Goal: Information Seeking & Learning: Compare options

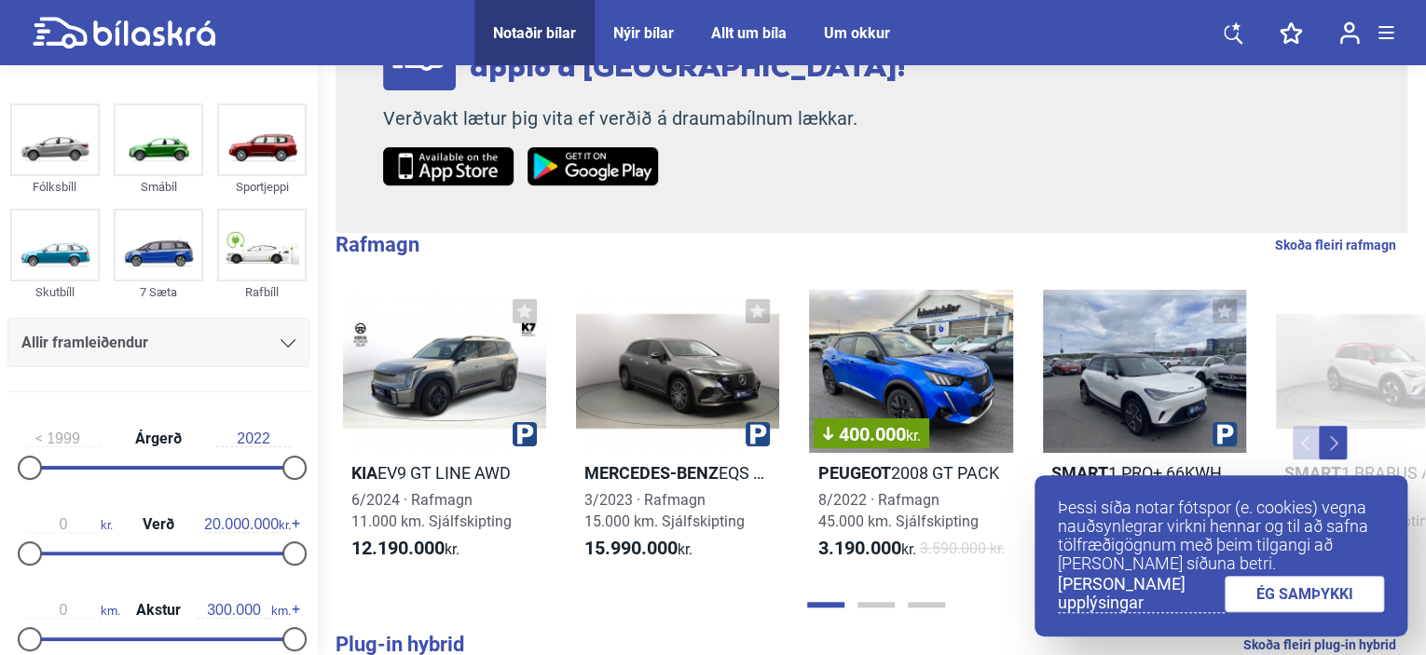
scroll to position [315, 0]
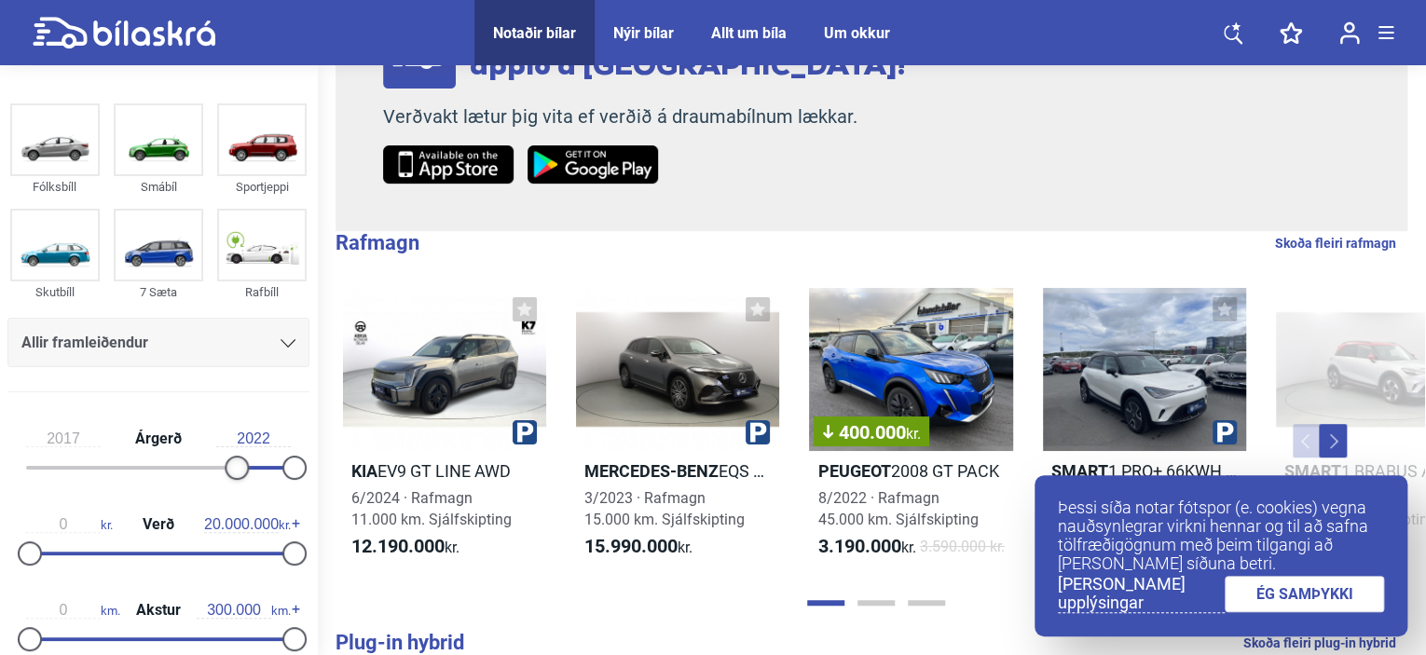
type input "2018"
drag, startPoint x: 37, startPoint y: 465, endPoint x: 247, endPoint y: 463, distance: 209.7
click at [247, 463] on div at bounding box center [249, 468] width 24 height 24
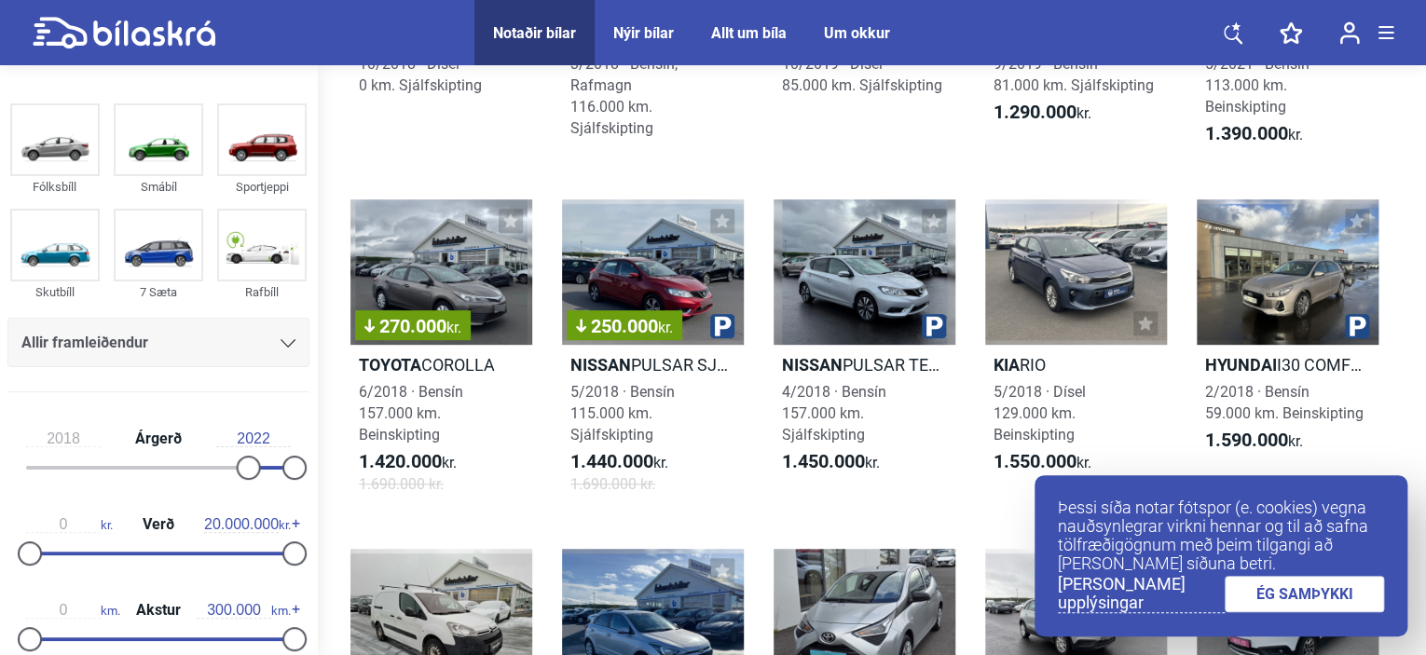
scroll to position [321, 0]
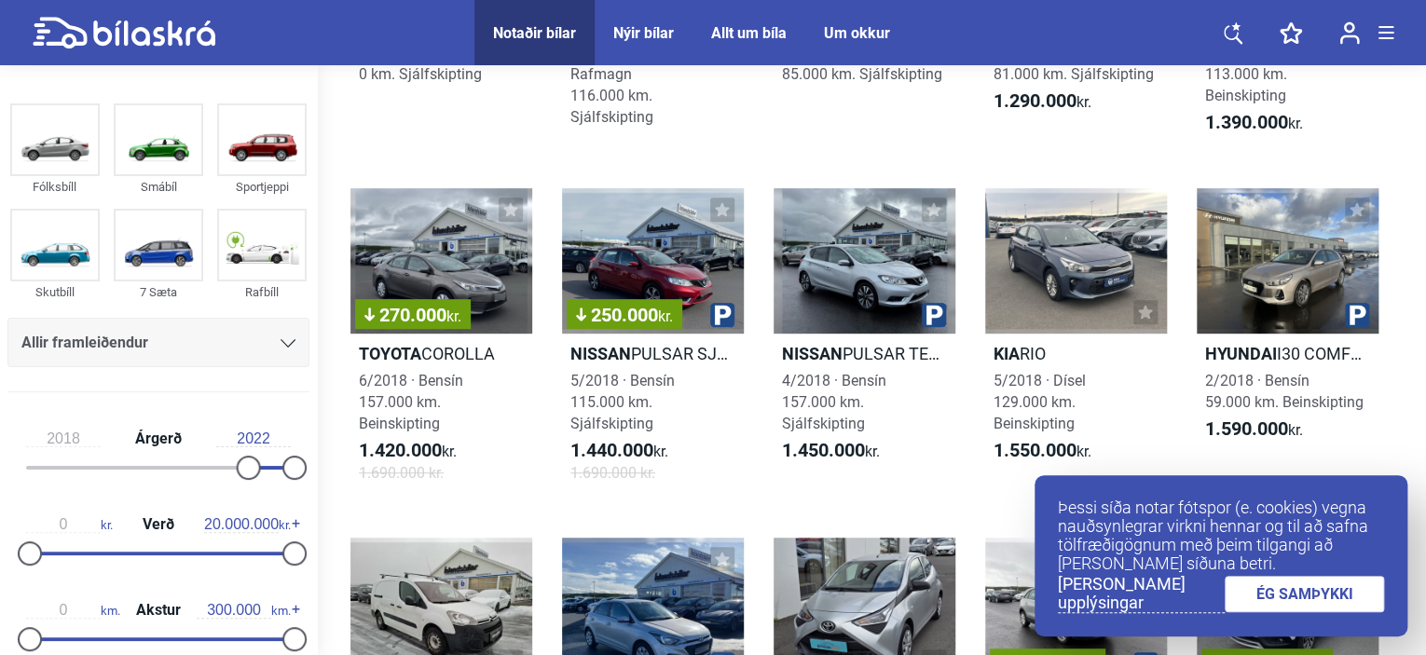
drag, startPoint x: 279, startPoint y: 542, endPoint x: 223, endPoint y: 547, distance: 56.1
click at [223, 547] on div "0 kr. Verð 20.000.000 kr." at bounding box center [158, 536] width 302 height 86
drag, startPoint x: 275, startPoint y: 546, endPoint x: 237, endPoint y: 551, distance: 38.5
click at [237, 551] on div "0 kr. Verð 20.000.000 kr." at bounding box center [158, 536] width 302 height 86
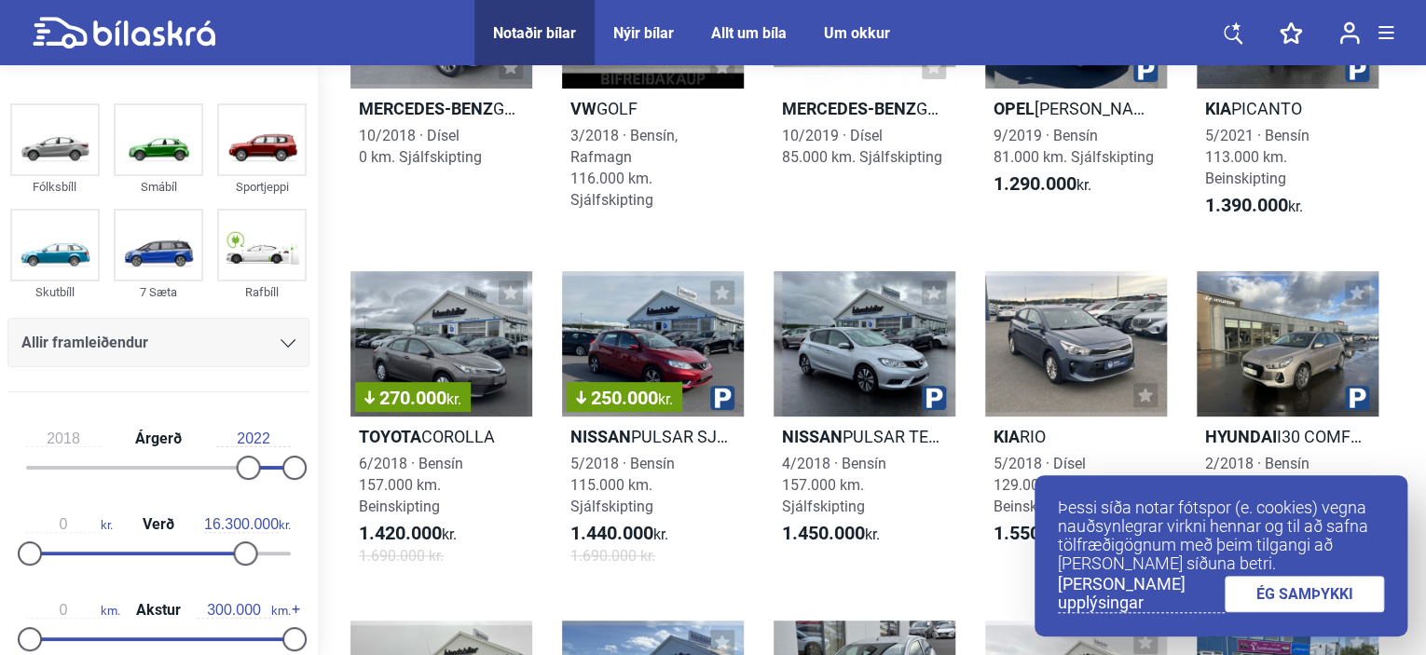
click at [237, 552] on div at bounding box center [133, 554] width 215 height 4
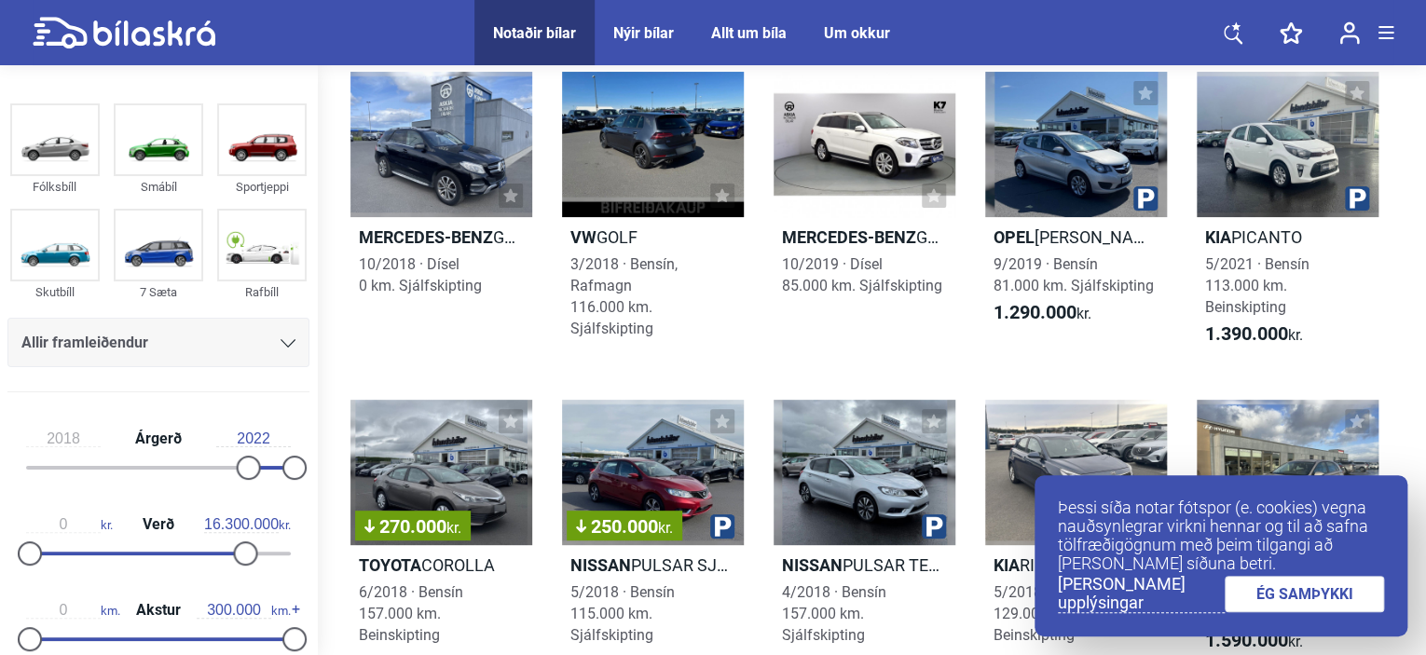
scroll to position [0, 0]
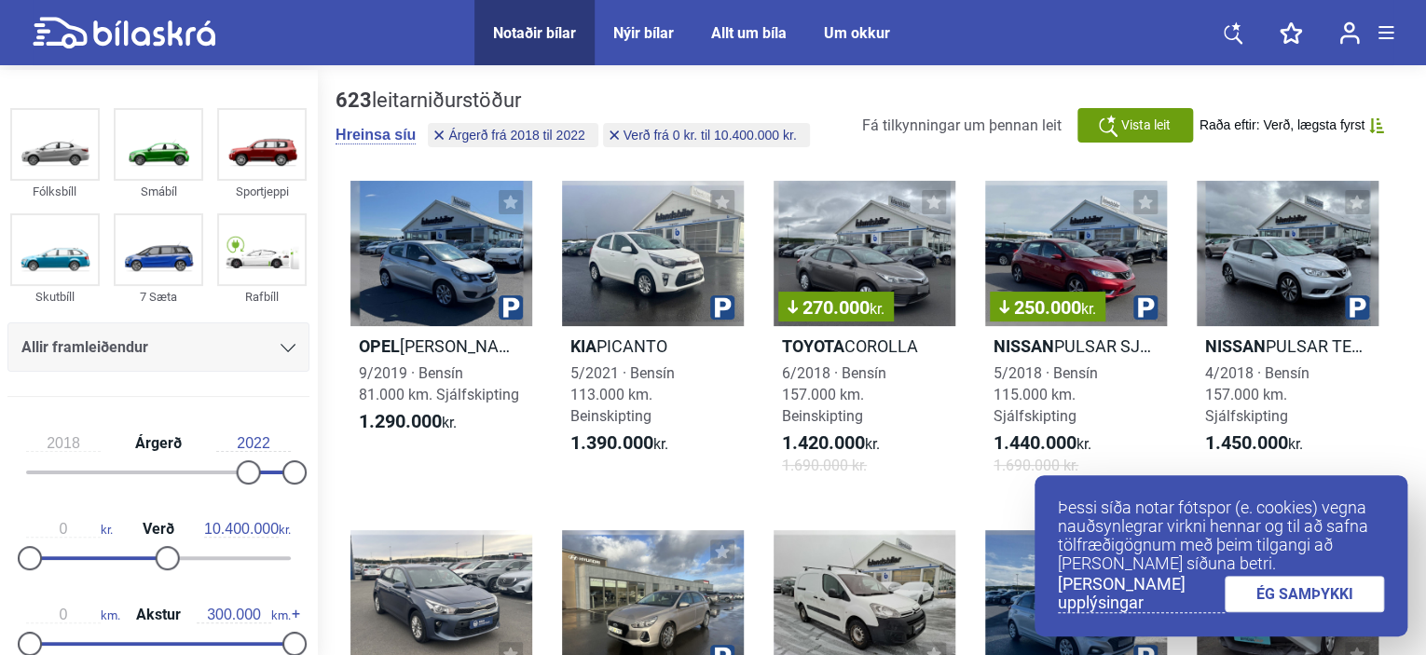
click at [161, 558] on div at bounding box center [95, 558] width 138 height 4
click at [130, 553] on div "0 kr. Verð 10.400.000 kr." at bounding box center [158, 541] width 302 height 86
type input "6.000.000"
drag, startPoint x: 157, startPoint y: 557, endPoint x: 101, endPoint y: 551, distance: 57.2
click at [101, 551] on div at bounding box center [109, 558] width 24 height 24
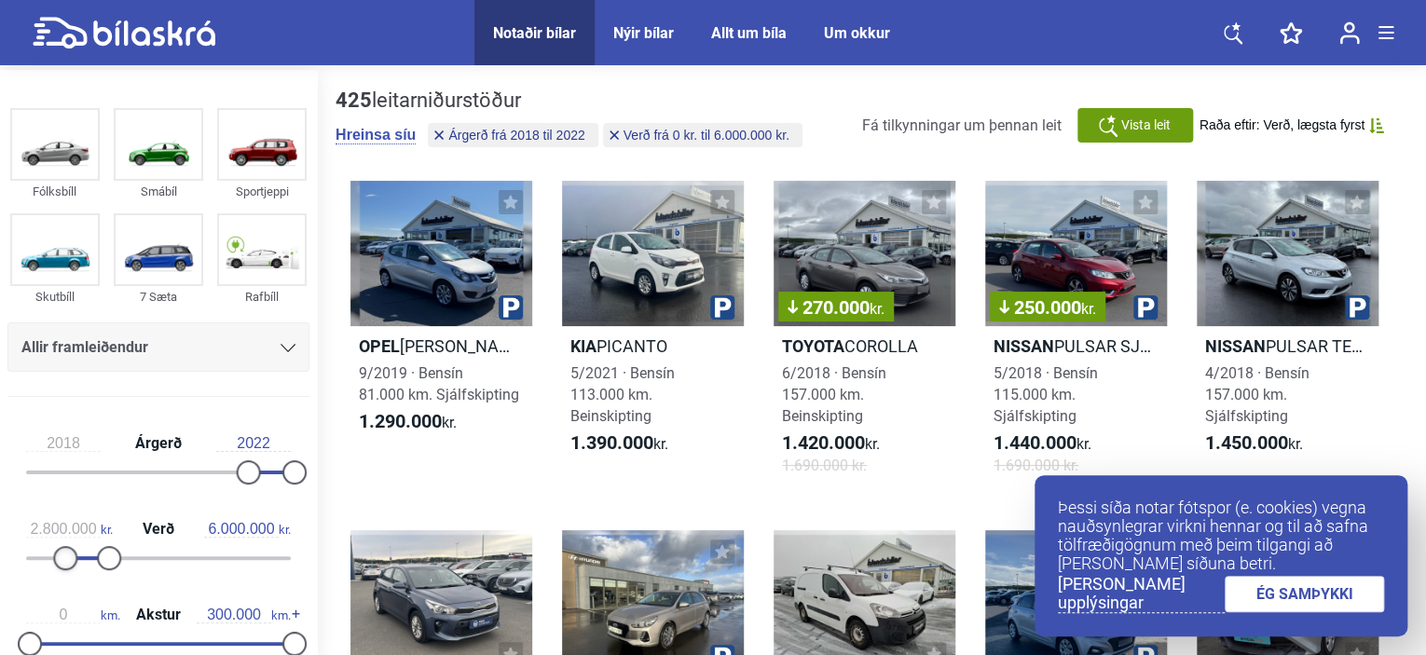
type input "2.900.000"
drag, startPoint x: 26, startPoint y: 552, endPoint x: 63, endPoint y: 549, distance: 37.4
click at [63, 549] on div at bounding box center [68, 558] width 24 height 24
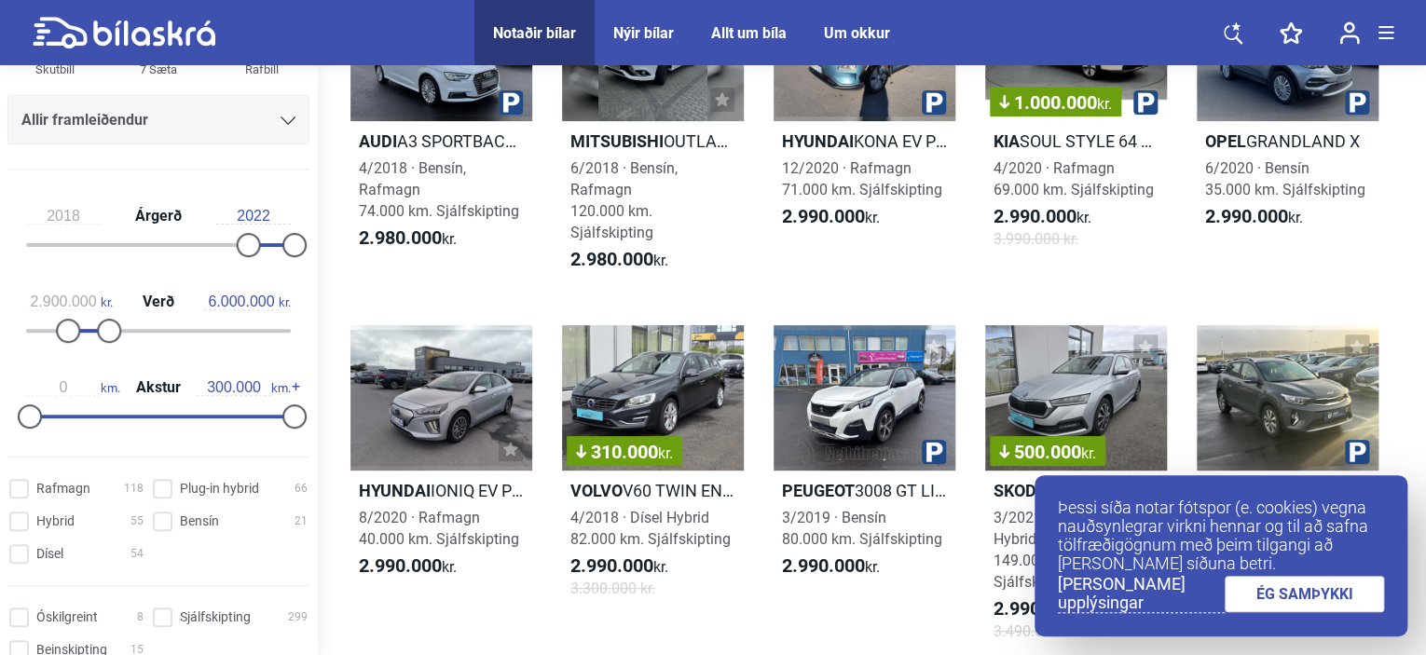
scroll to position [224, 0]
click at [19, 547] on input "Dísel 54" at bounding box center [79, 554] width 134 height 20
checkbox input "true"
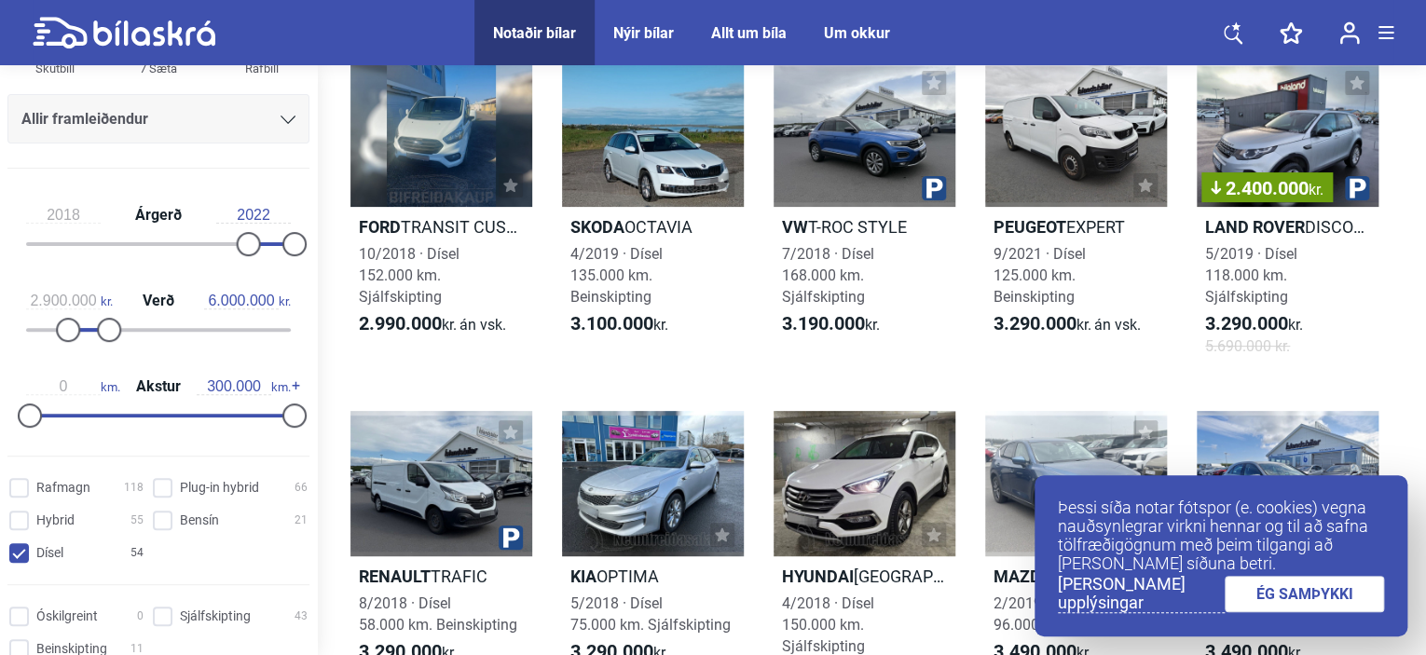
scroll to position [231, 0]
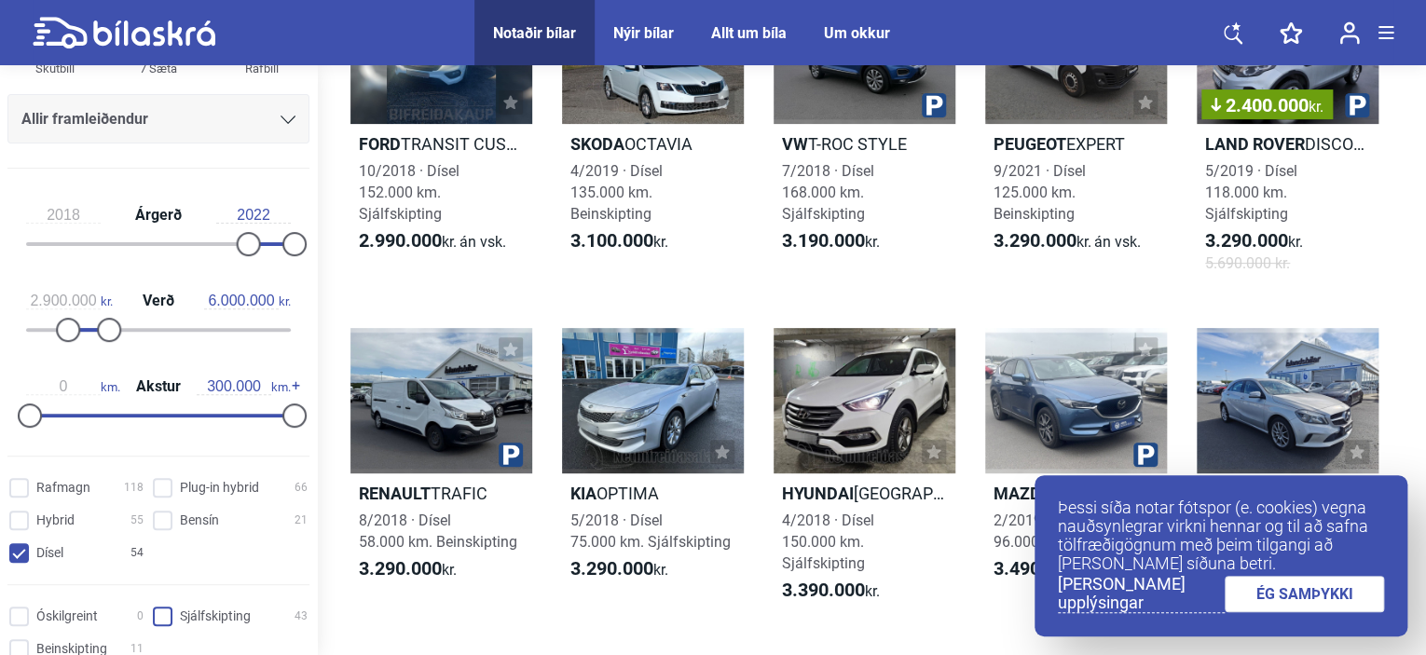
click at [157, 617] on input "Sjálfskipting 43" at bounding box center [233, 618] width 155 height 20
checkbox input "true"
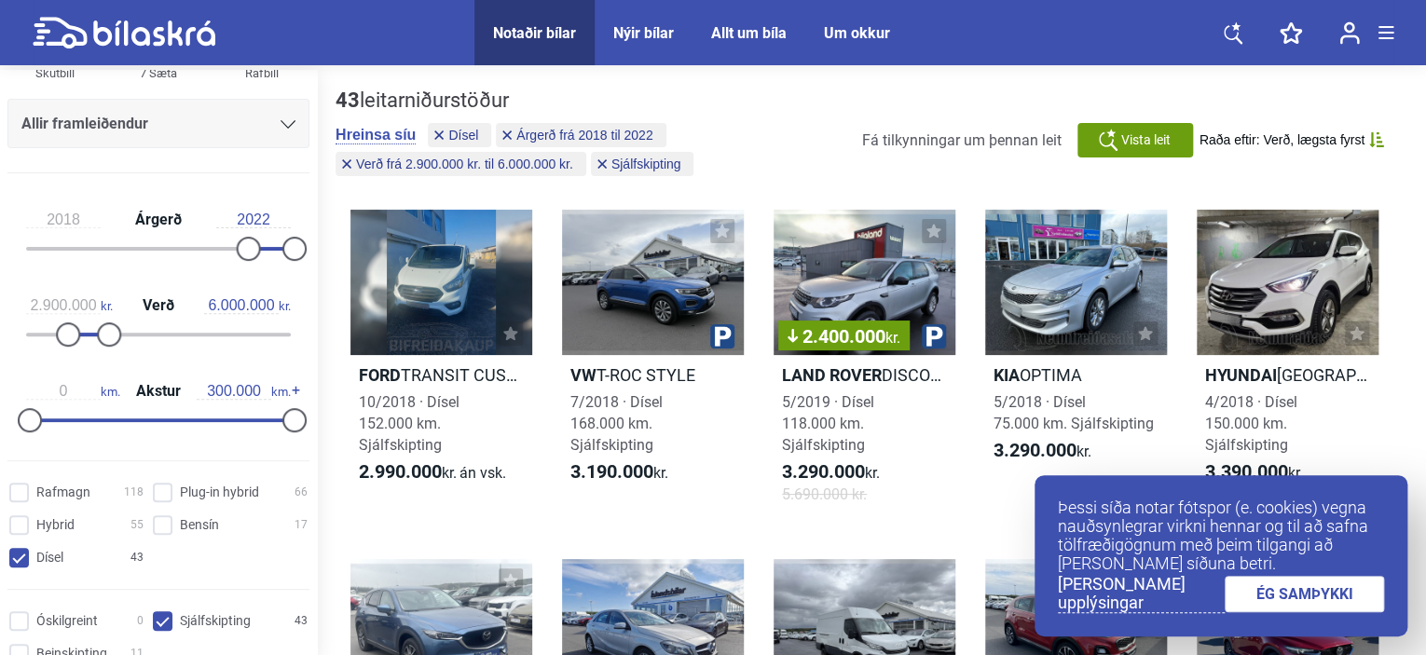
click at [285, 120] on icon at bounding box center [287, 124] width 15 height 8
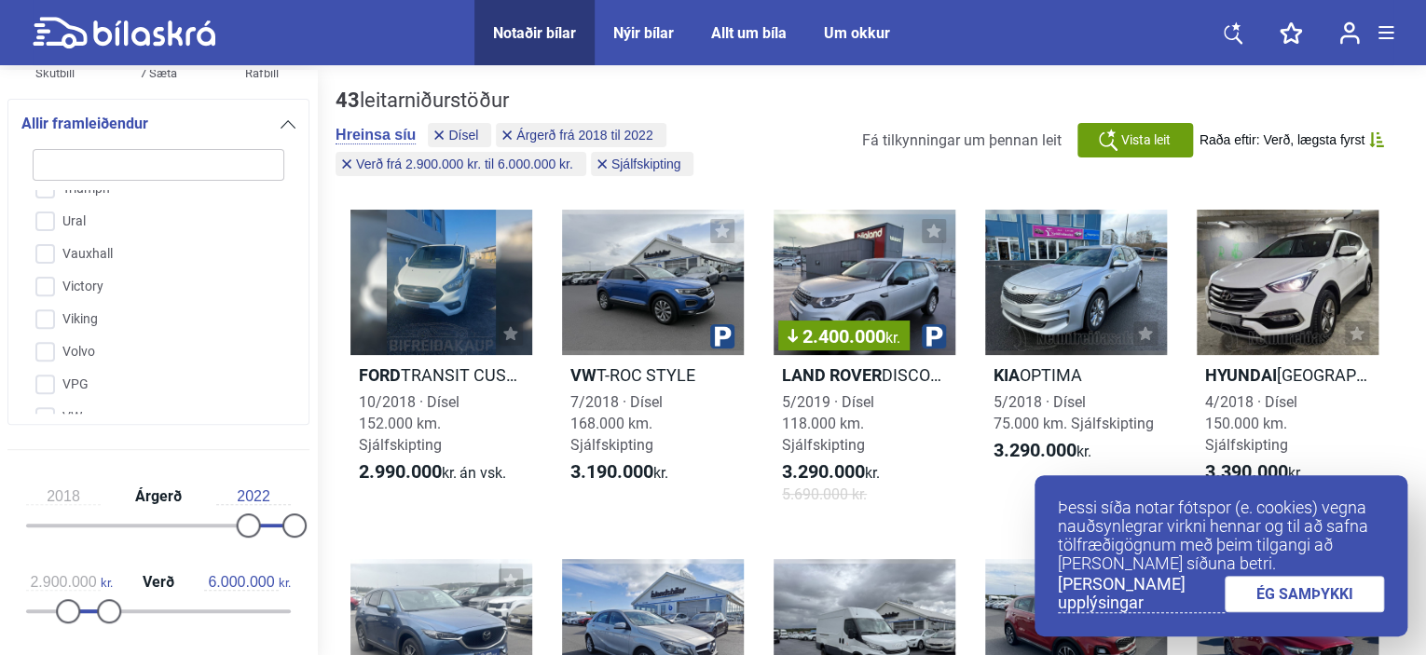
scroll to position [4655, 0]
click at [48, 336] on input "Volvo" at bounding box center [146, 352] width 253 height 33
checkbox input "true"
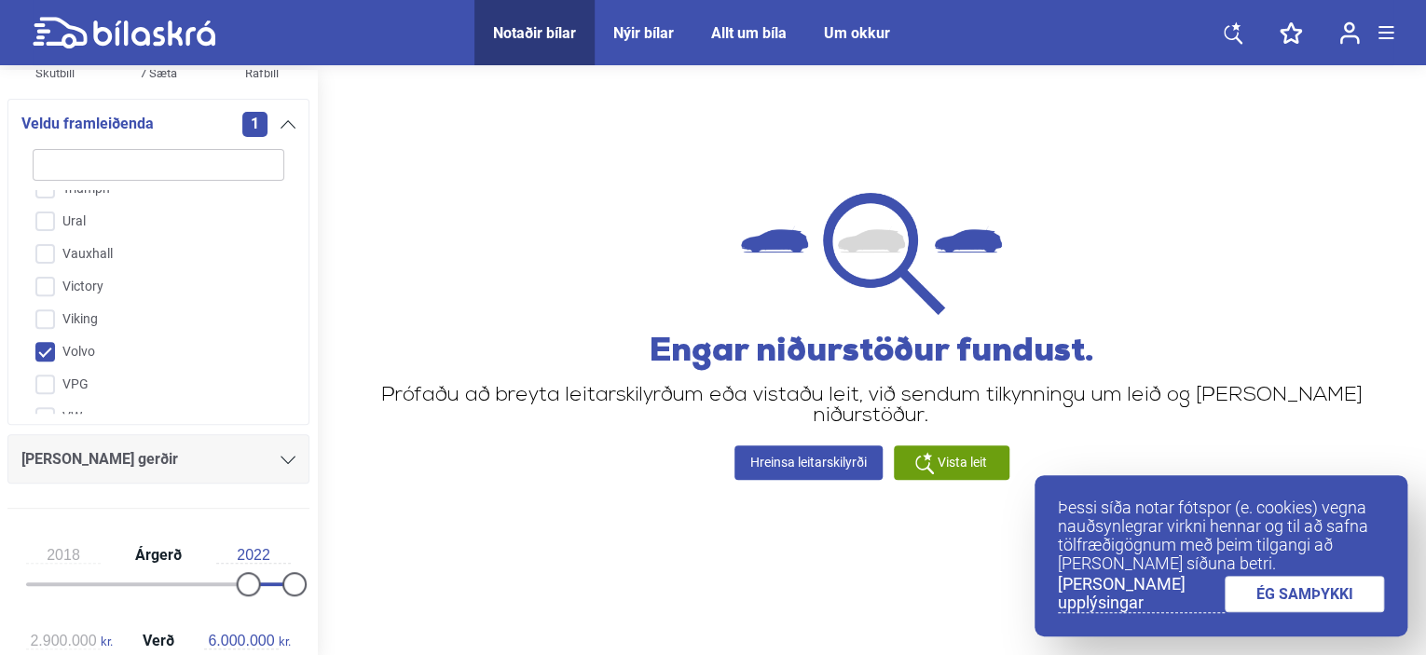
click at [813, 448] on link "Hreinsa leitarskilyrði" at bounding box center [808, 462] width 148 height 34
type input "1999"
type input "0"
type input "20.000.000"
checkbox input "false"
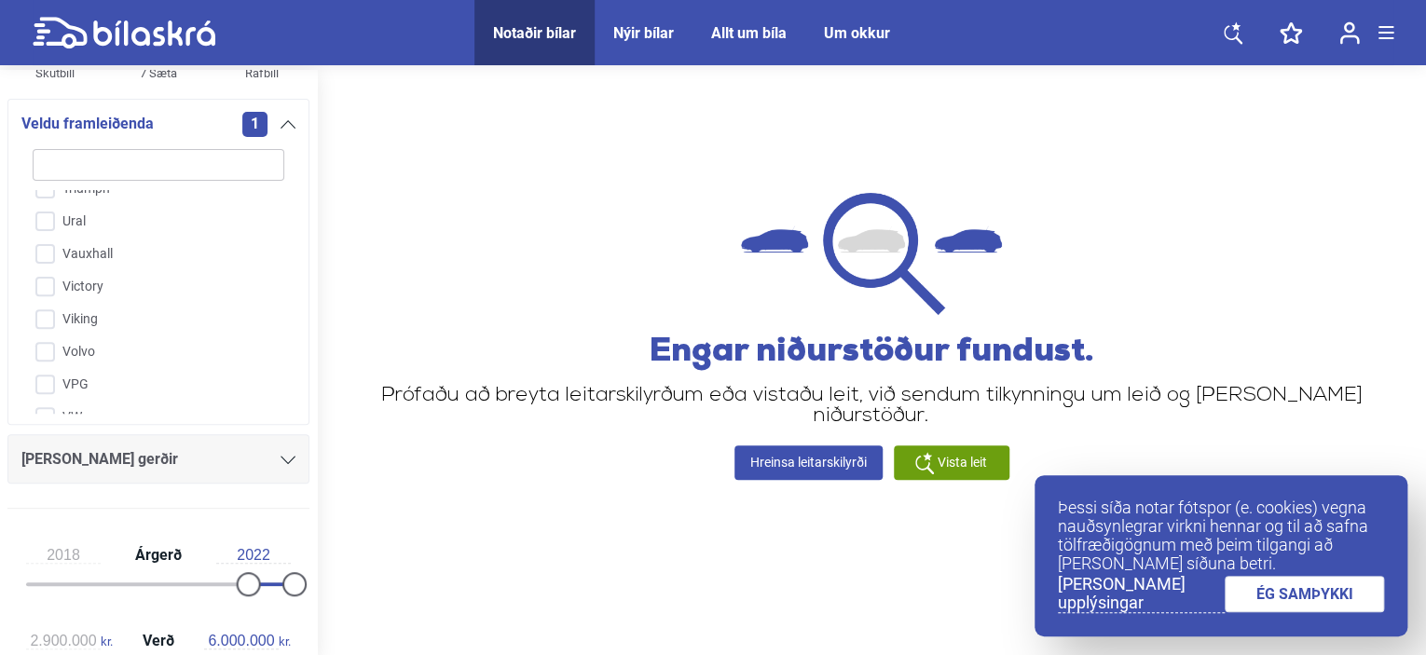
checkbox input "false"
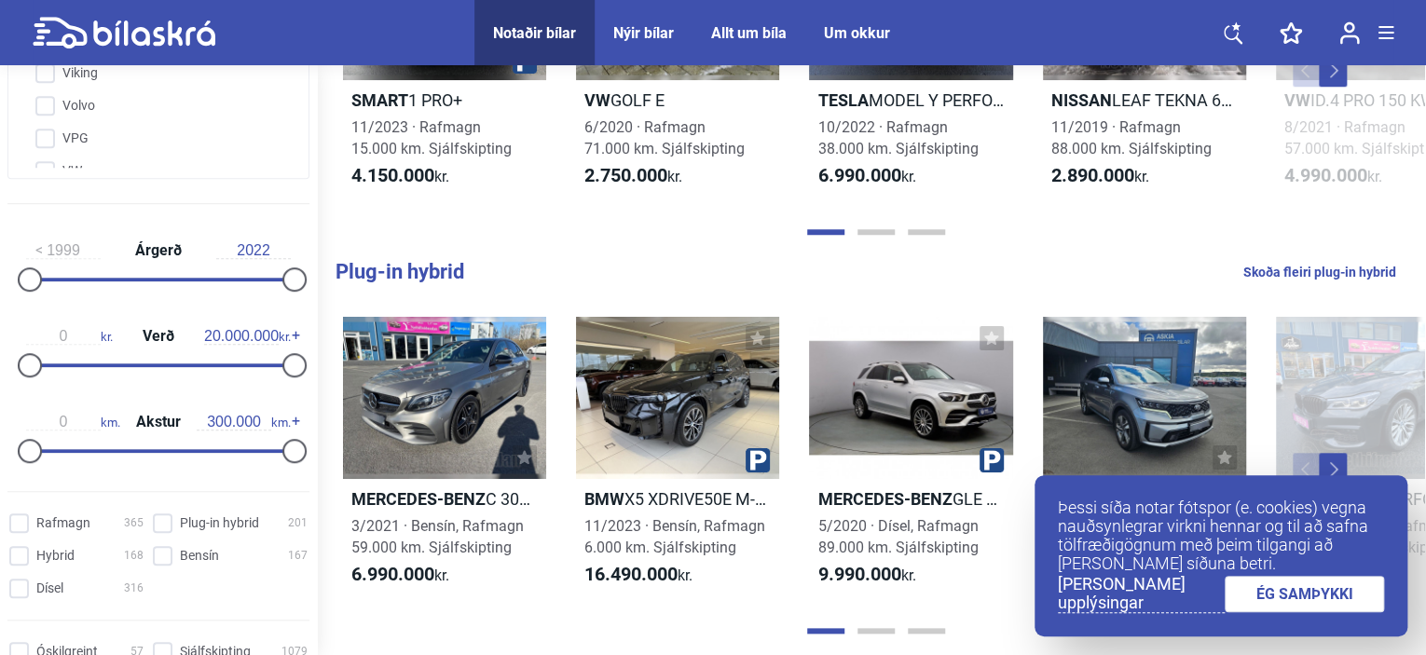
scroll to position [468, 0]
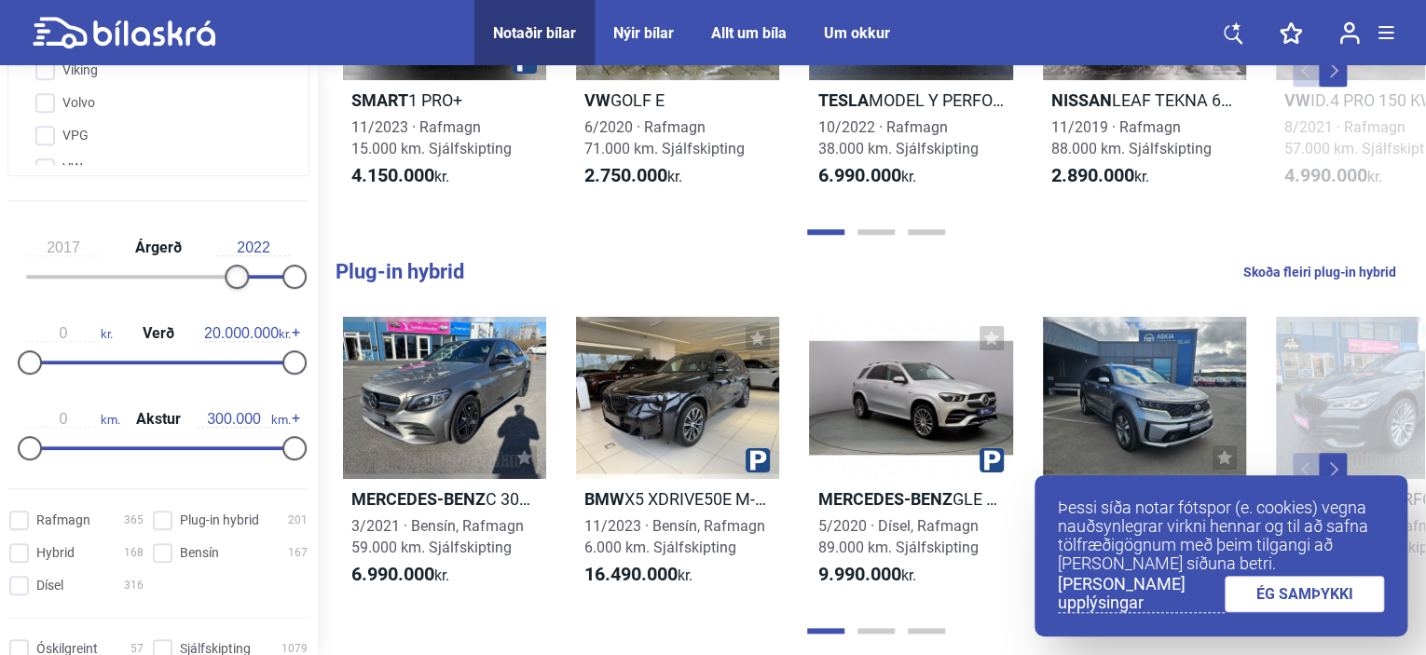
type input "2018"
drag, startPoint x: 32, startPoint y: 272, endPoint x: 243, endPoint y: 271, distance: 211.5
click at [243, 271] on div at bounding box center [249, 277] width 24 height 24
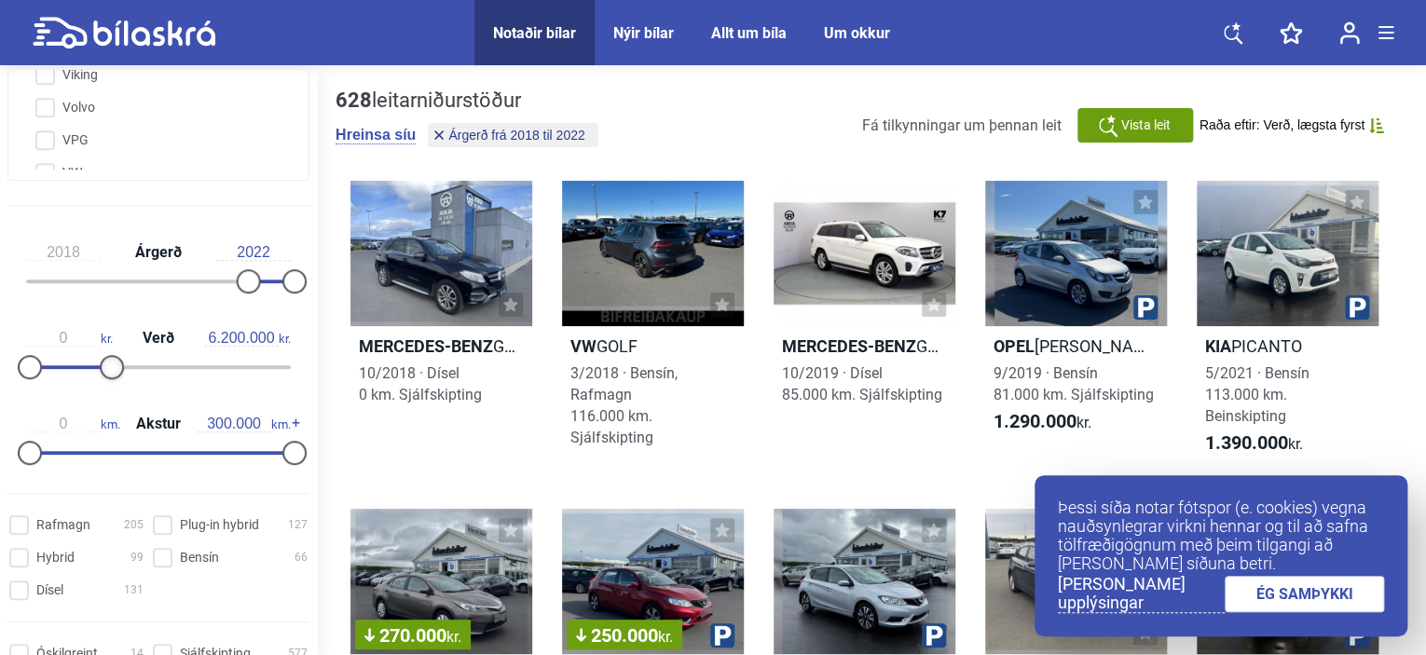
drag, startPoint x: 292, startPoint y: 362, endPoint x: 113, endPoint y: 362, distance: 178.9
click at [113, 362] on div at bounding box center [112, 367] width 24 height 24
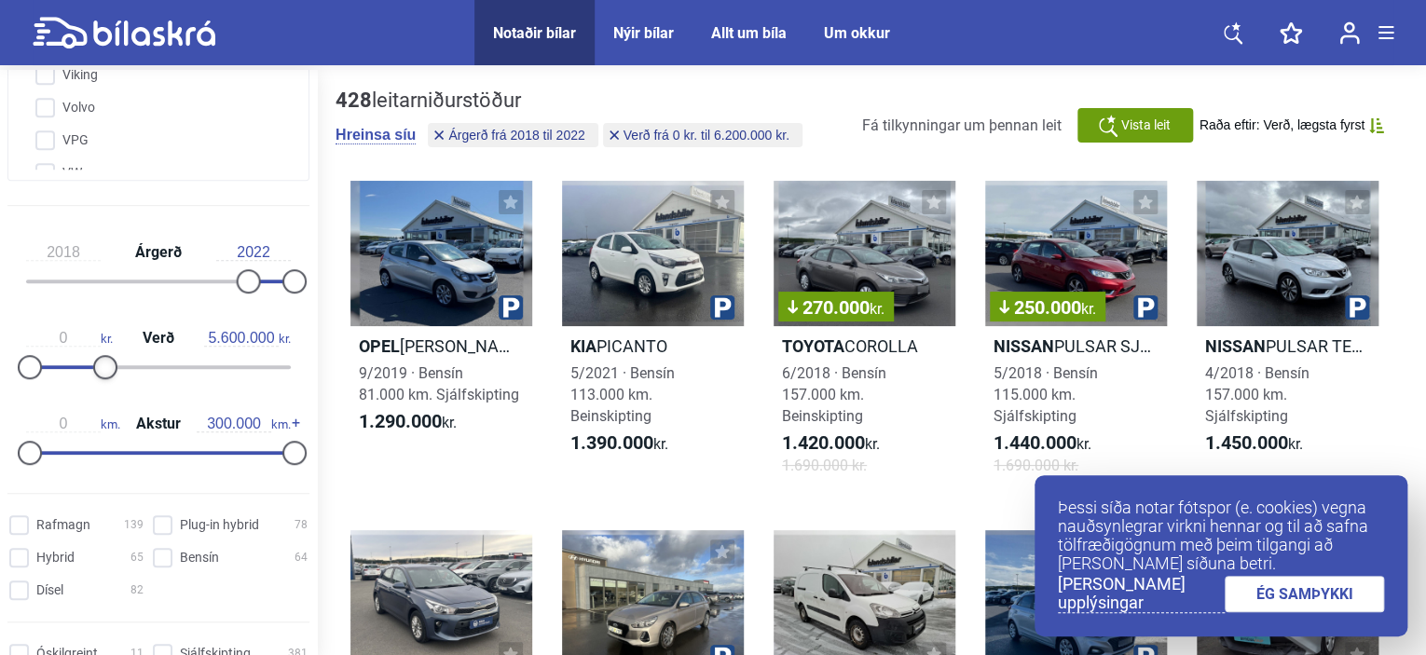
click at [105, 362] on div at bounding box center [105, 367] width 24 height 24
drag, startPoint x: 105, startPoint y: 362, endPoint x: 116, endPoint y: 362, distance: 11.2
click at [116, 362] on div at bounding box center [115, 367] width 24 height 24
type input "6.100.000"
click at [111, 362] on div at bounding box center [111, 367] width 24 height 24
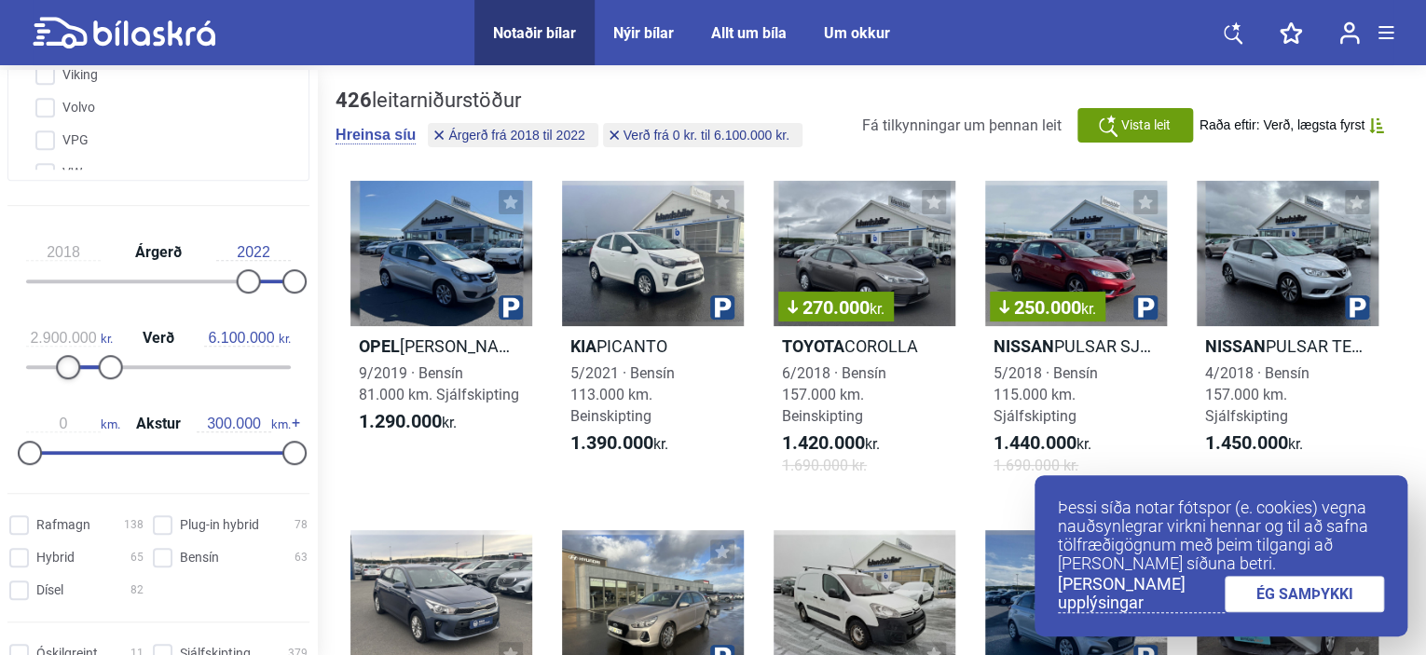
type input "3.000.000"
drag, startPoint x: 33, startPoint y: 363, endPoint x: 71, endPoint y: 362, distance: 38.3
click at [71, 362] on div at bounding box center [70, 367] width 24 height 24
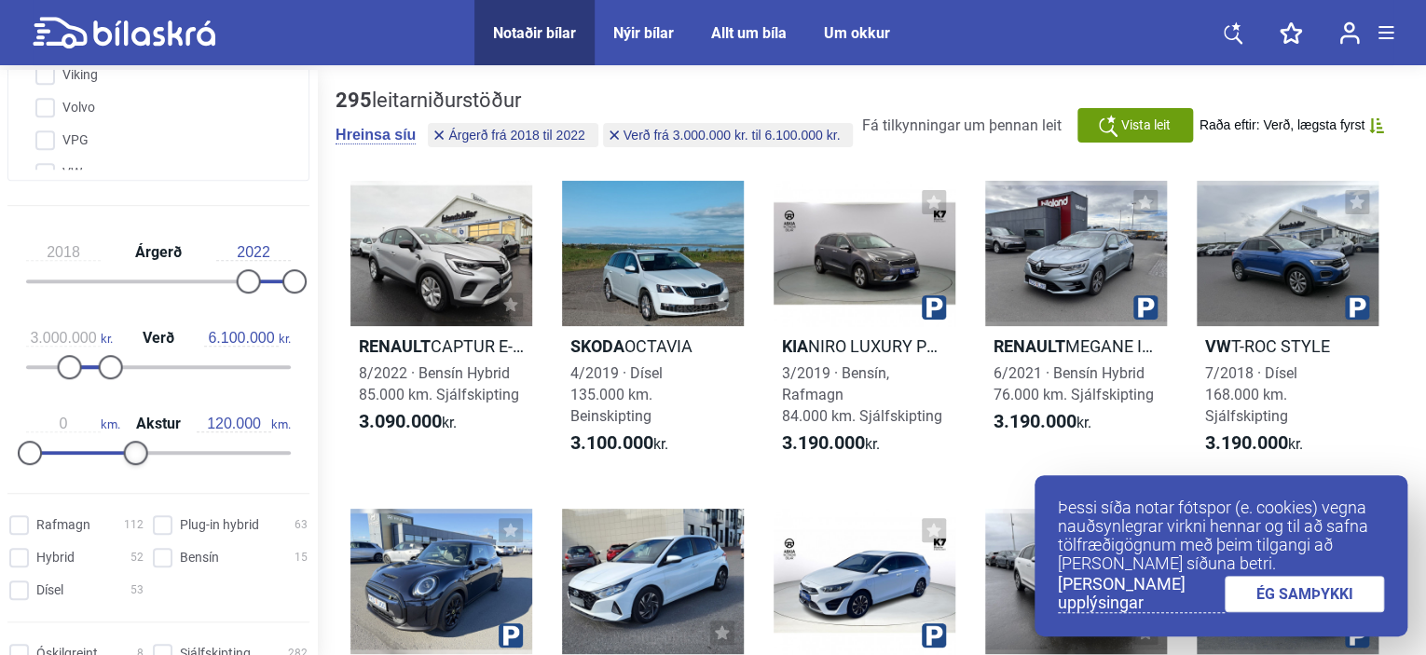
type input "110.000"
drag, startPoint x: 295, startPoint y: 443, endPoint x: 134, endPoint y: 431, distance: 161.6
click at [134, 431] on div "0 km. Akstur 110.000 km." at bounding box center [158, 435] width 302 height 86
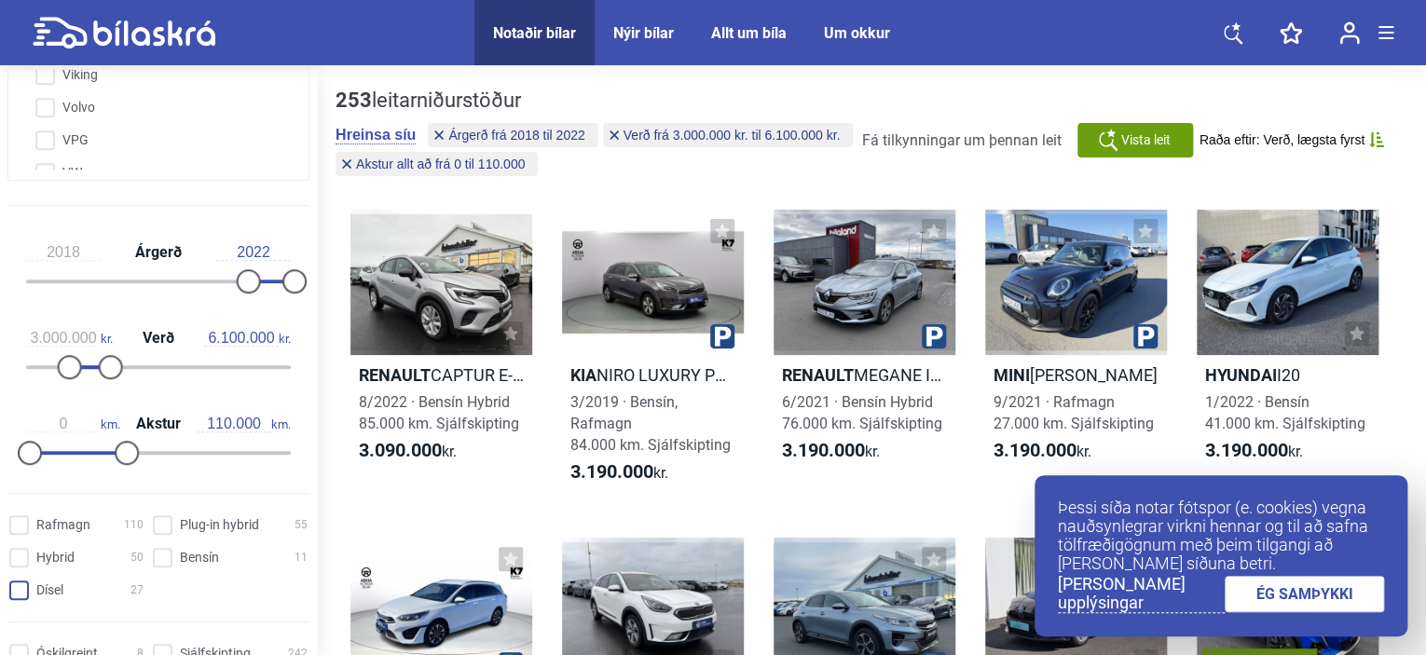
click at [21, 588] on input "Dísel 27" at bounding box center [79, 591] width 134 height 20
checkbox input "true"
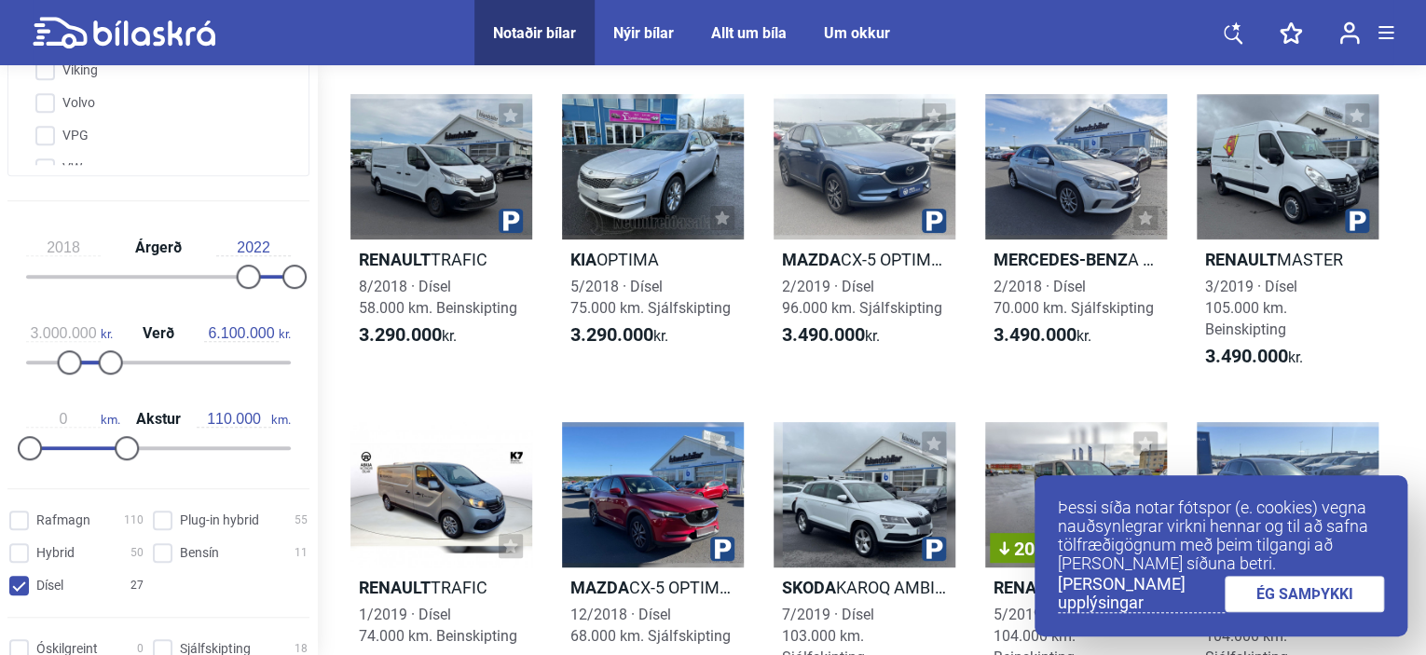
scroll to position [132, 0]
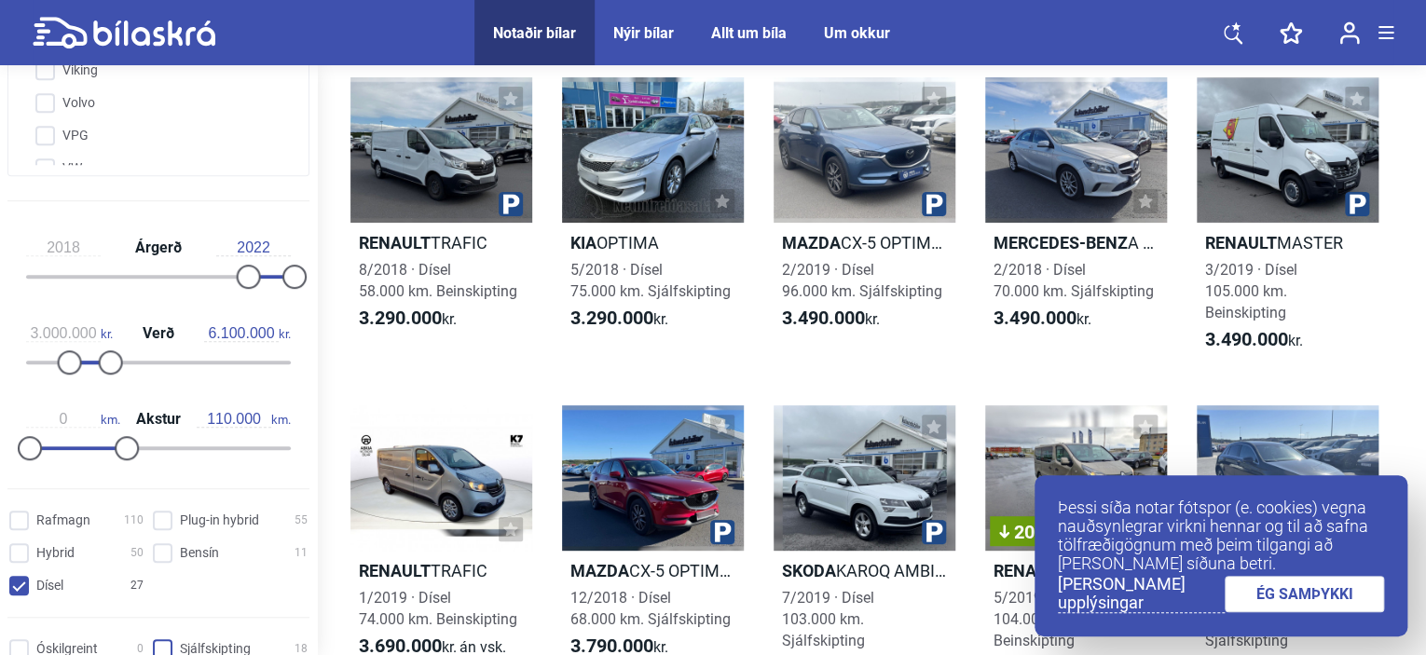
click at [164, 648] on input "Sjálfskipting 18" at bounding box center [233, 650] width 155 height 20
checkbox input "true"
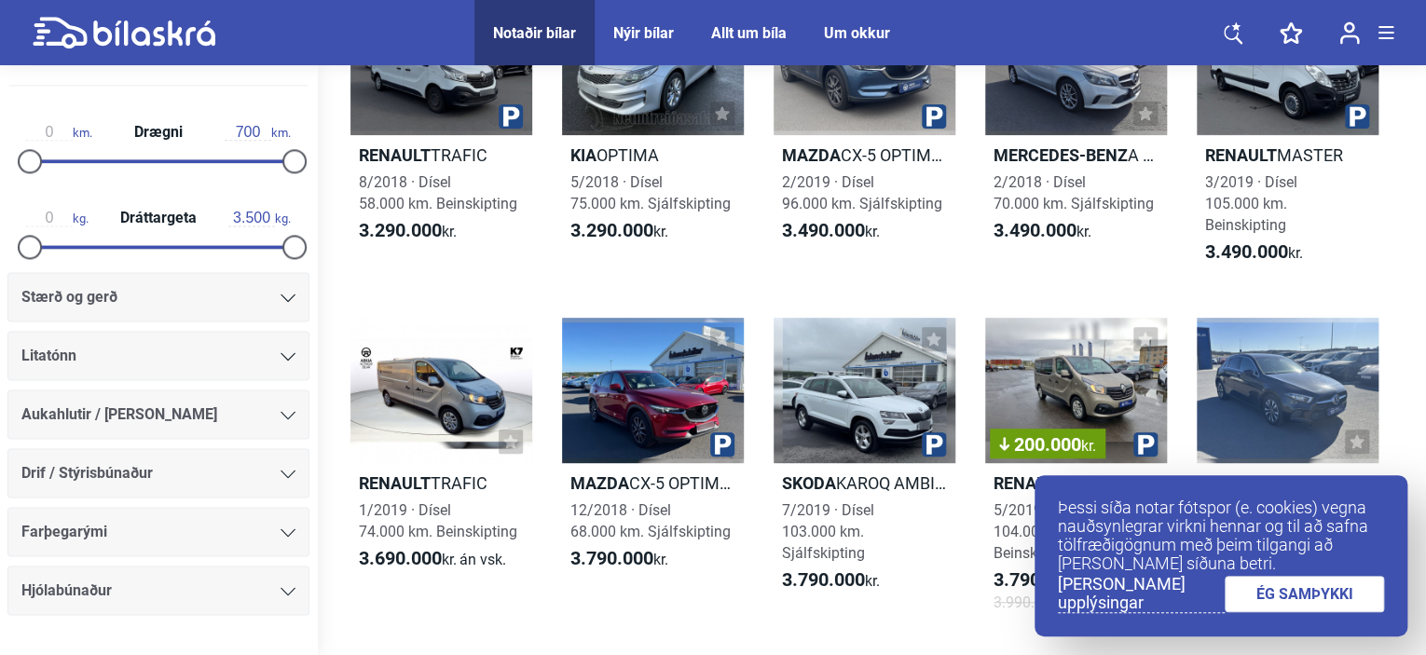
scroll to position [1193, 0]
click at [280, 469] on icon at bounding box center [287, 473] width 15 height 8
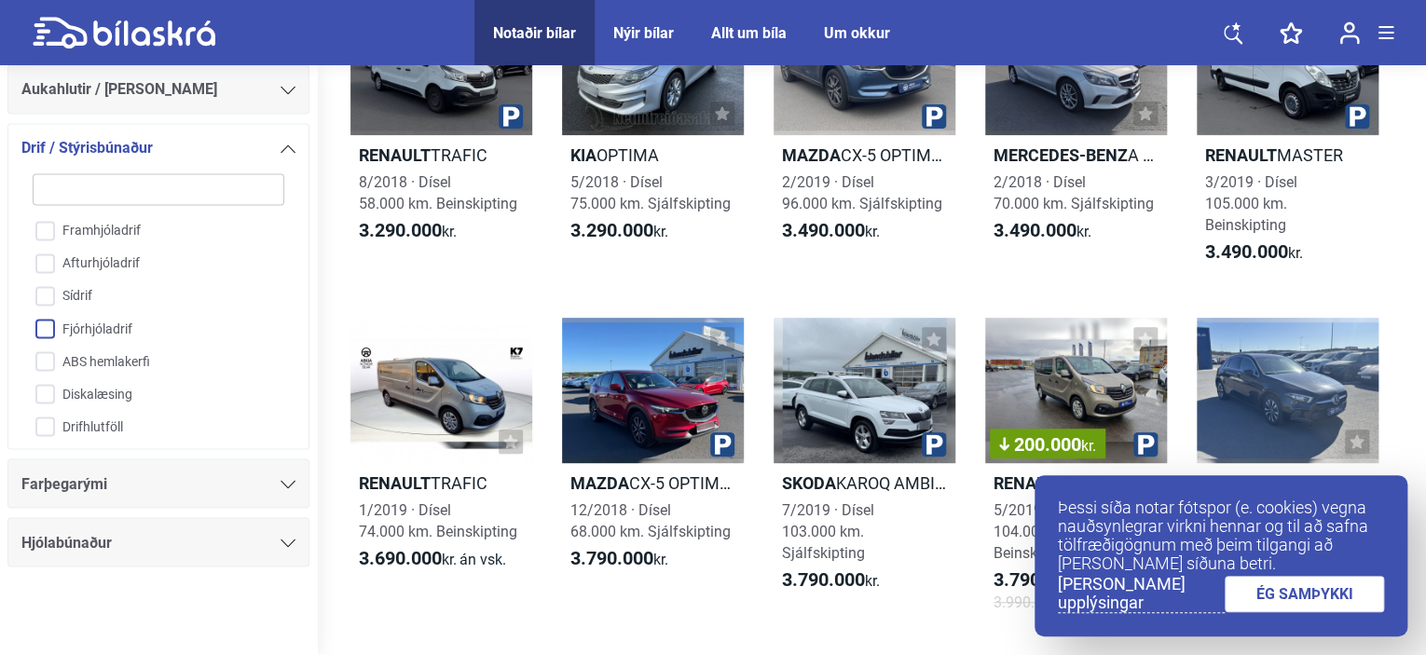
click at [45, 321] on input "Fjórhjóladrif" at bounding box center [146, 329] width 253 height 33
checkbox input "true"
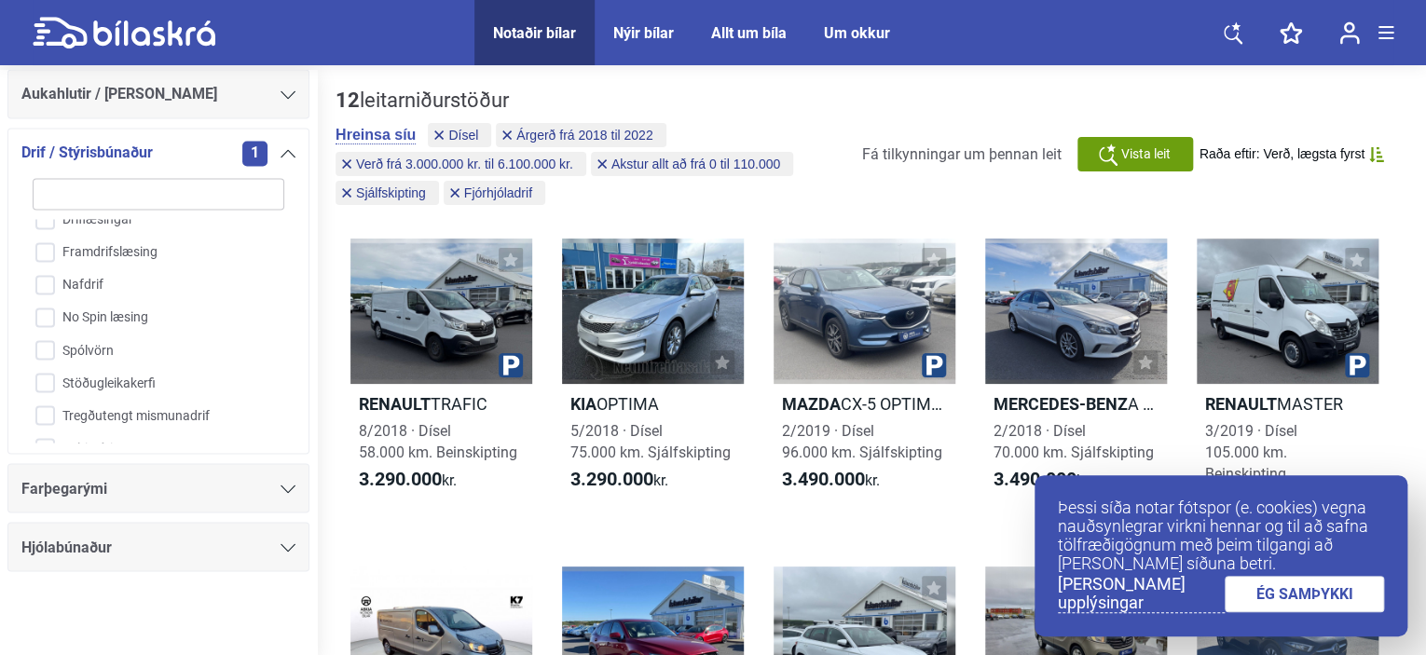
scroll to position [298, 0]
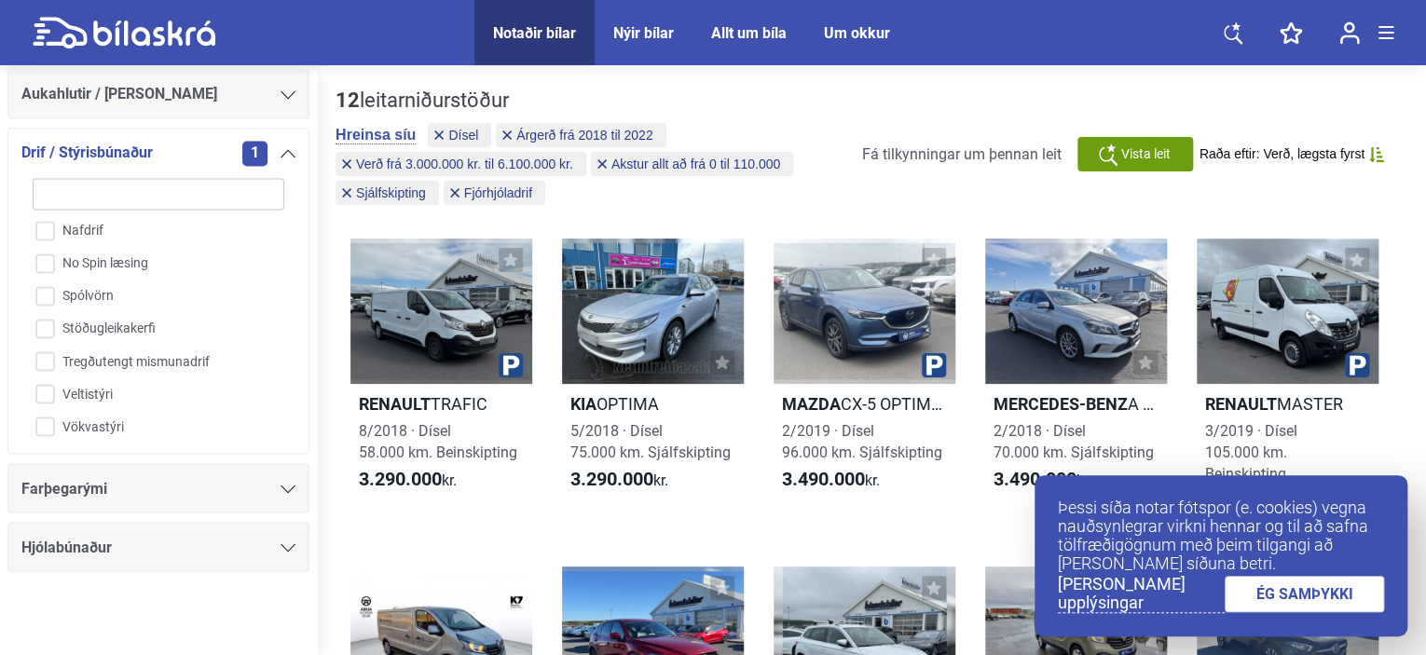
click at [280, 551] on div "Hjólabúnaður" at bounding box center [158, 547] width 274 height 26
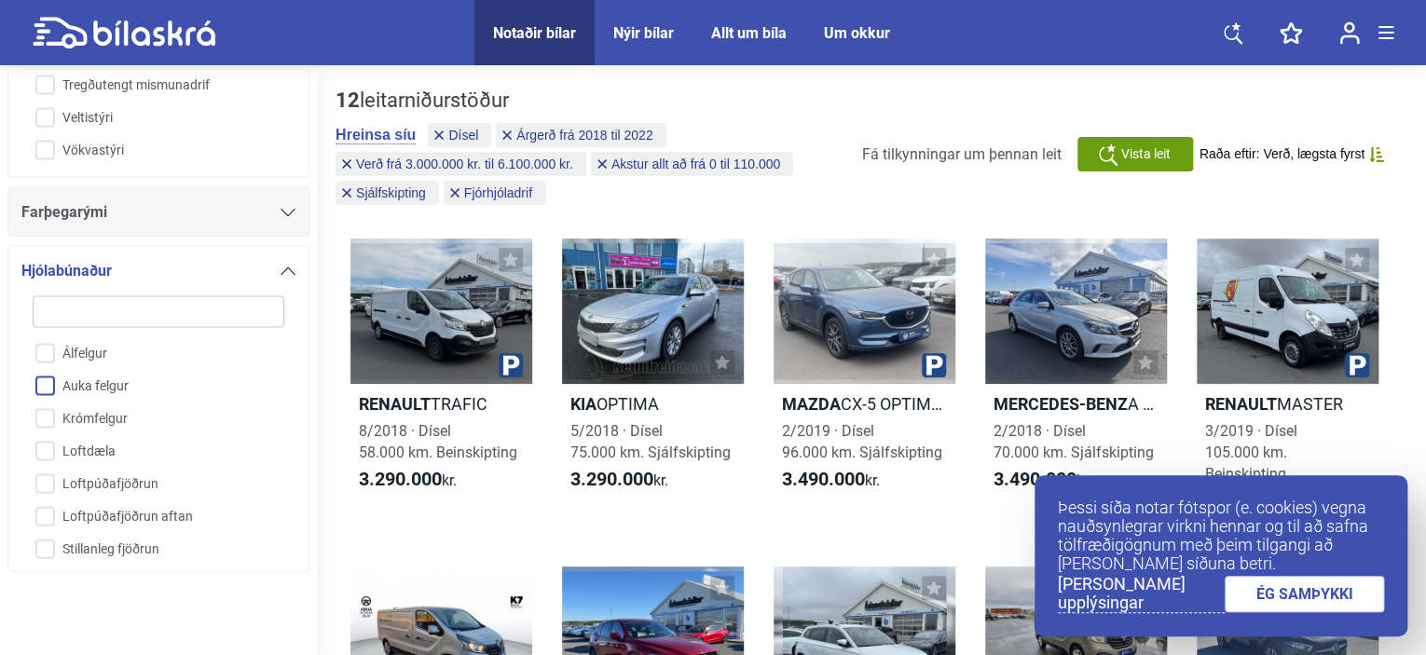
click at [44, 377] on input "Auka felgur" at bounding box center [146, 386] width 253 height 33
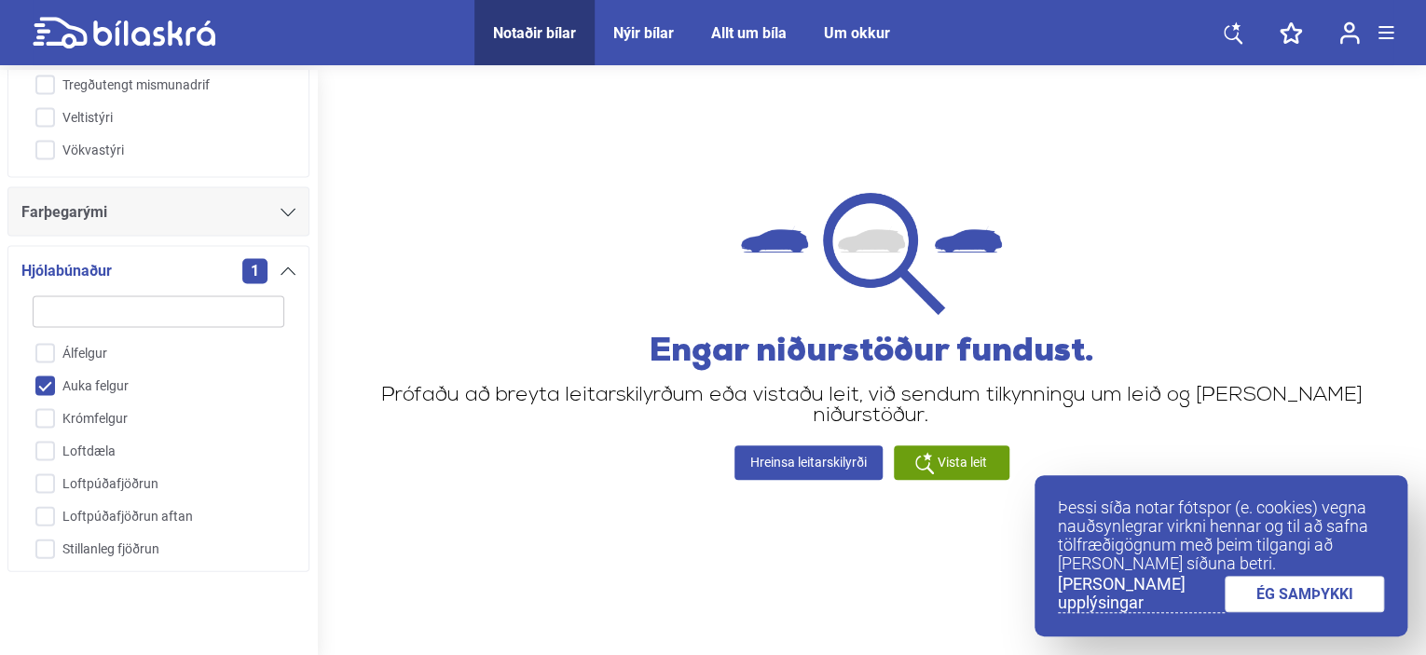
click at [44, 377] on input "Auka felgur" at bounding box center [146, 386] width 253 height 33
checkbox input "false"
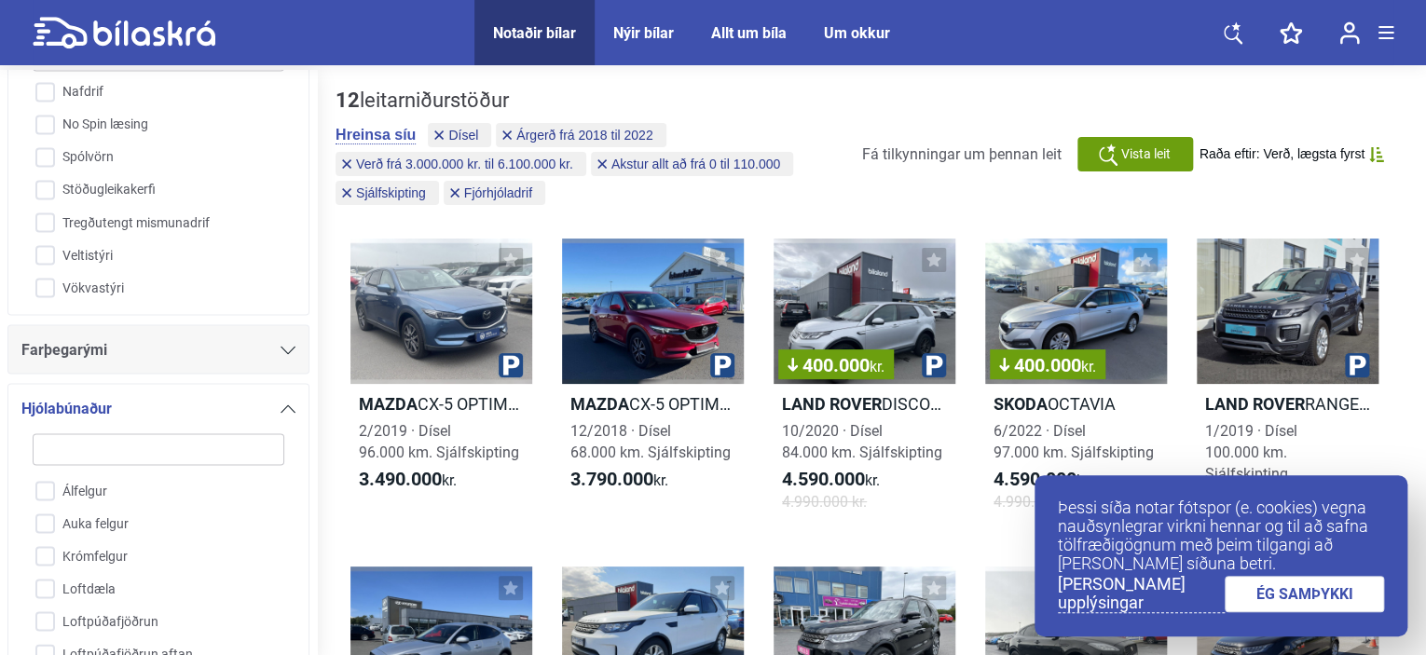
scroll to position [1753, 0]
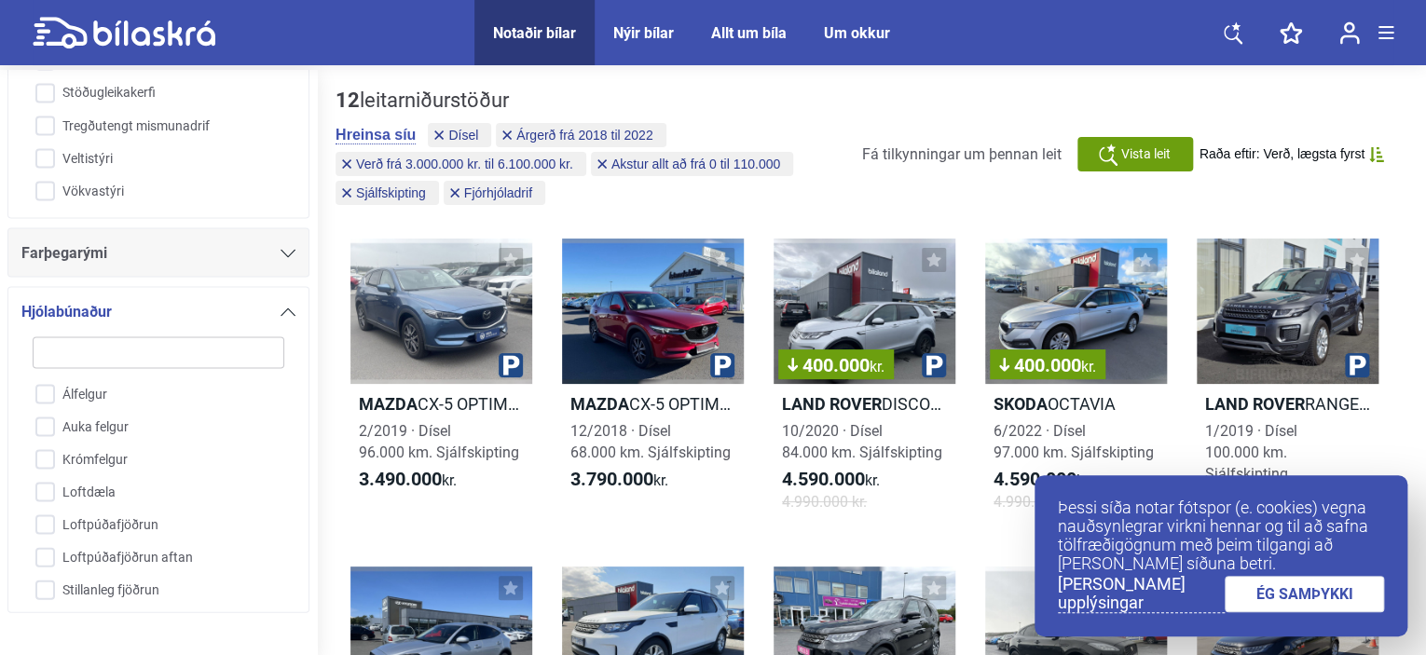
click at [1331, 606] on link "ÉG SAMÞYKKI" at bounding box center [1304, 594] width 160 height 36
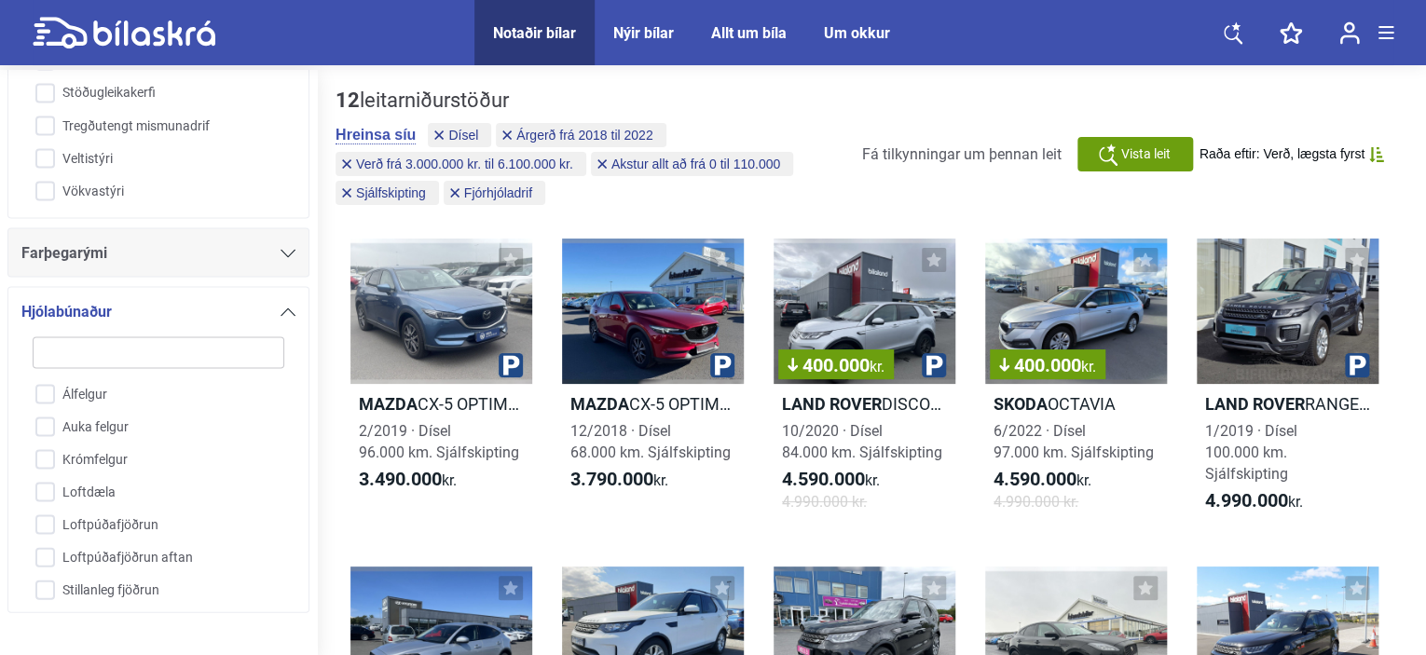
scroll to position [2, 0]
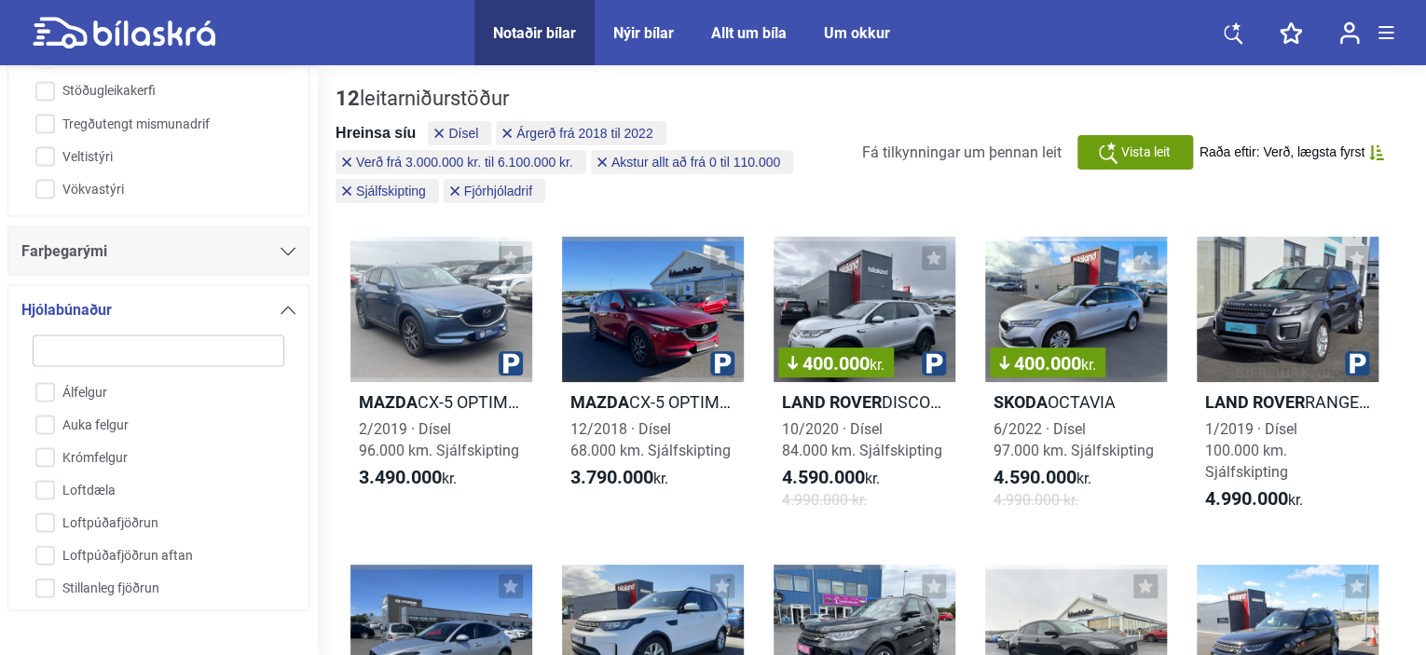
click at [358, 135] on button "Hreinsa síu" at bounding box center [375, 133] width 80 height 19
type input "1999"
type input "2022"
type input "0"
type input "20.000.000"
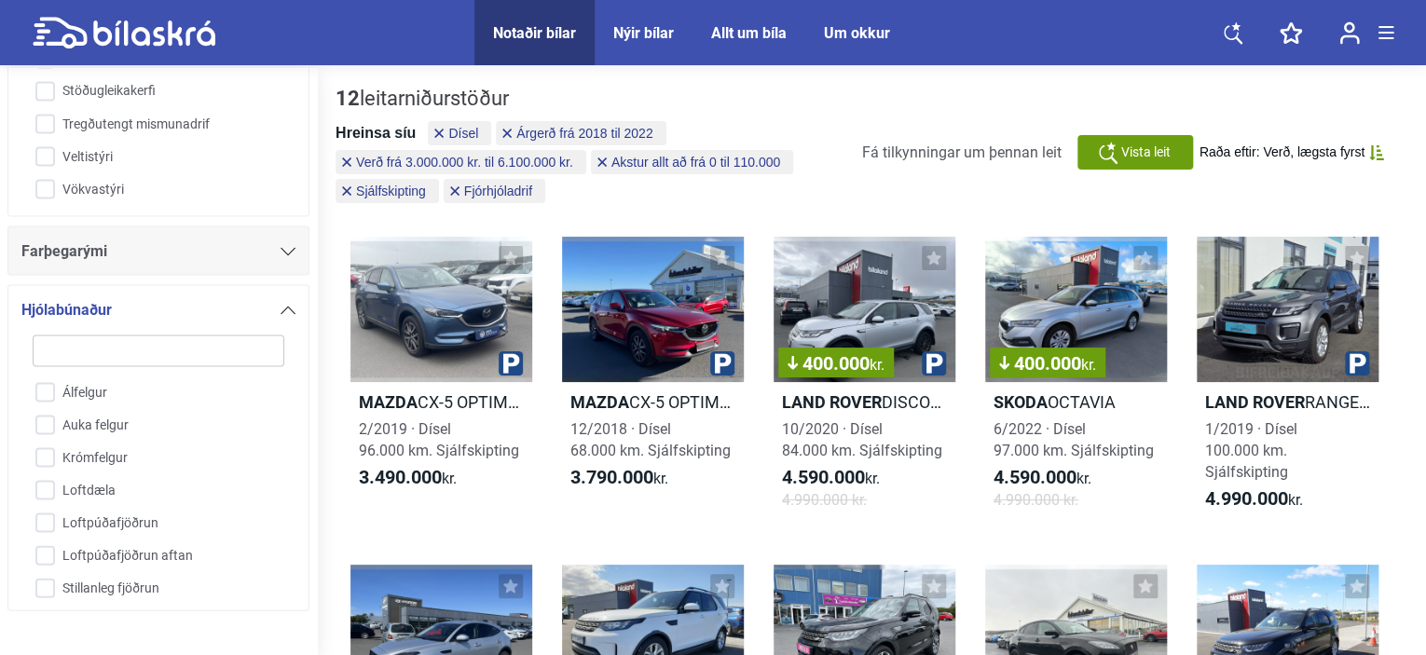
type input "300.000"
checkbox input "false"
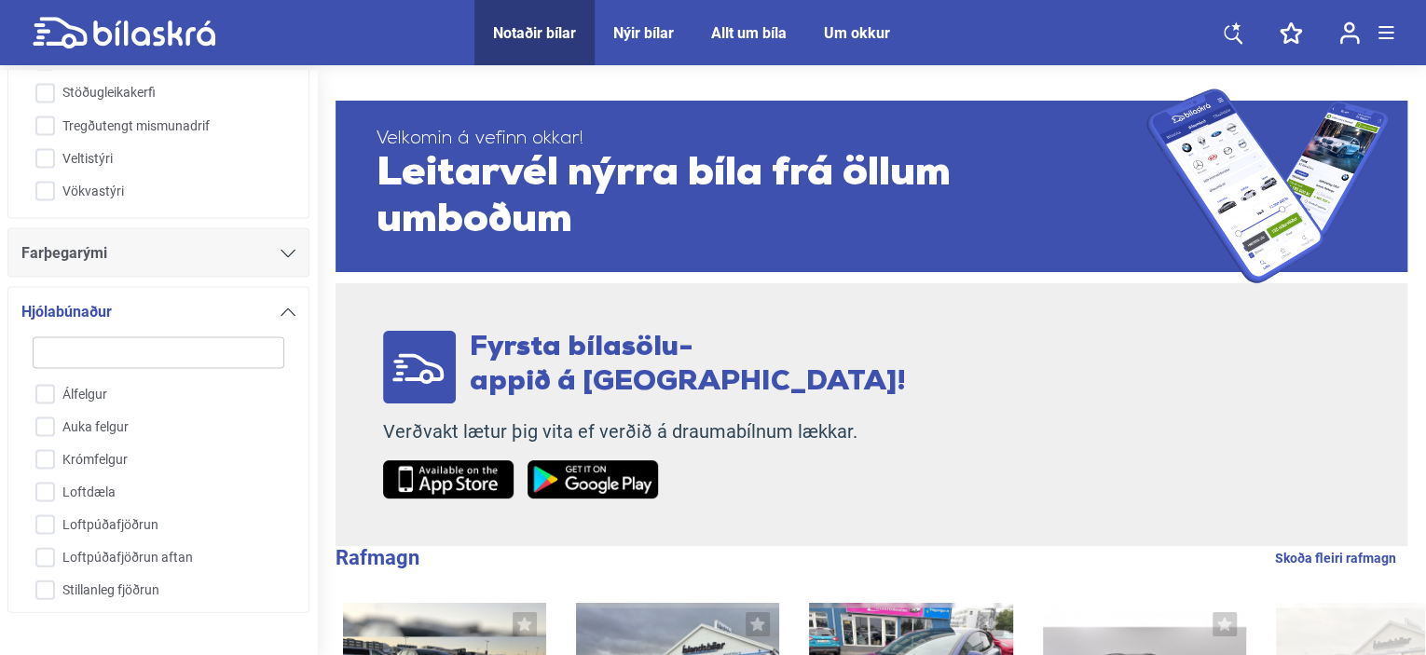
type input "2018"
type input "3.000.000"
type input "6.100.000"
type input "110.000"
checkbox input "true"
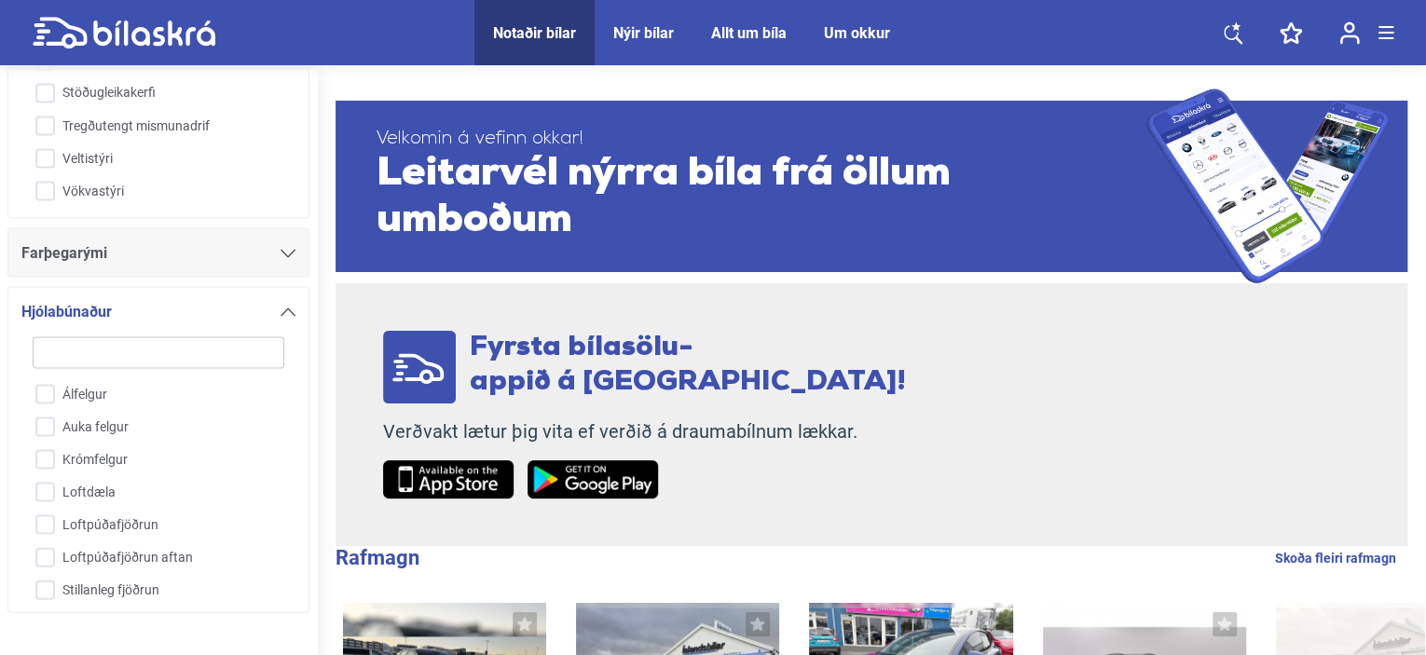
checkbox input "true"
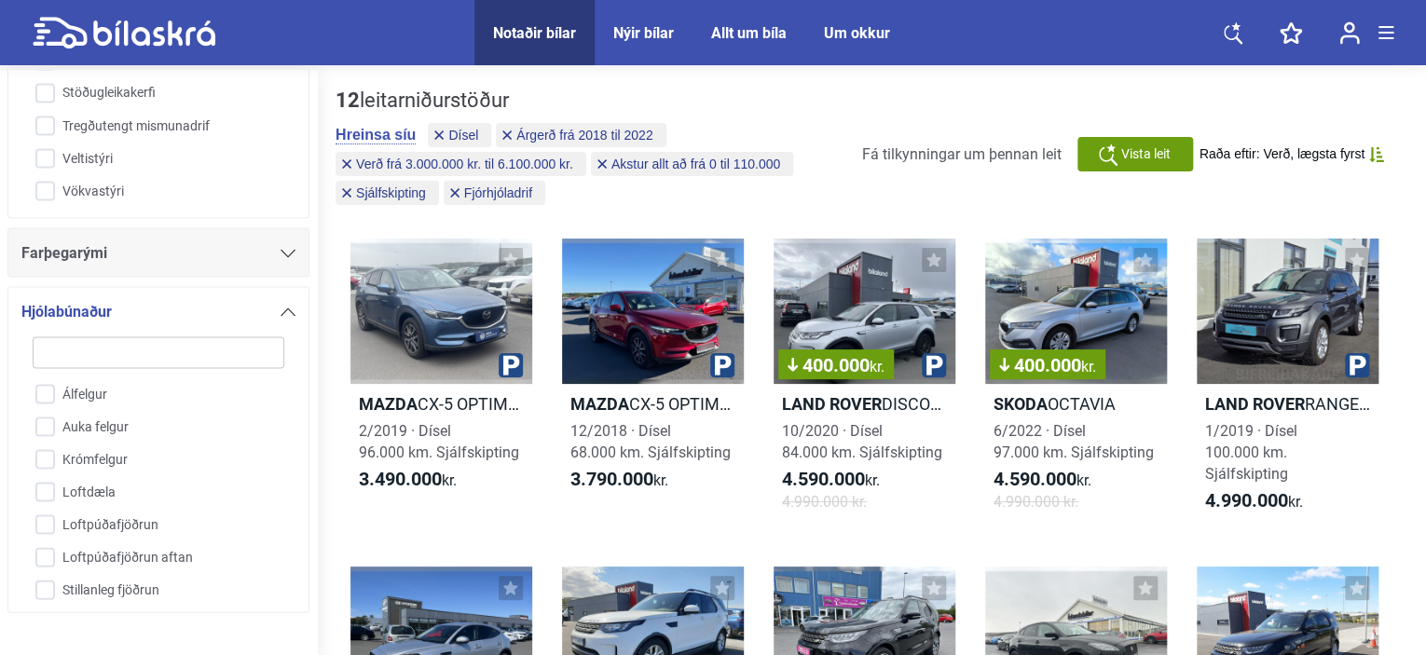
scroll to position [2, 0]
checkbox input "false"
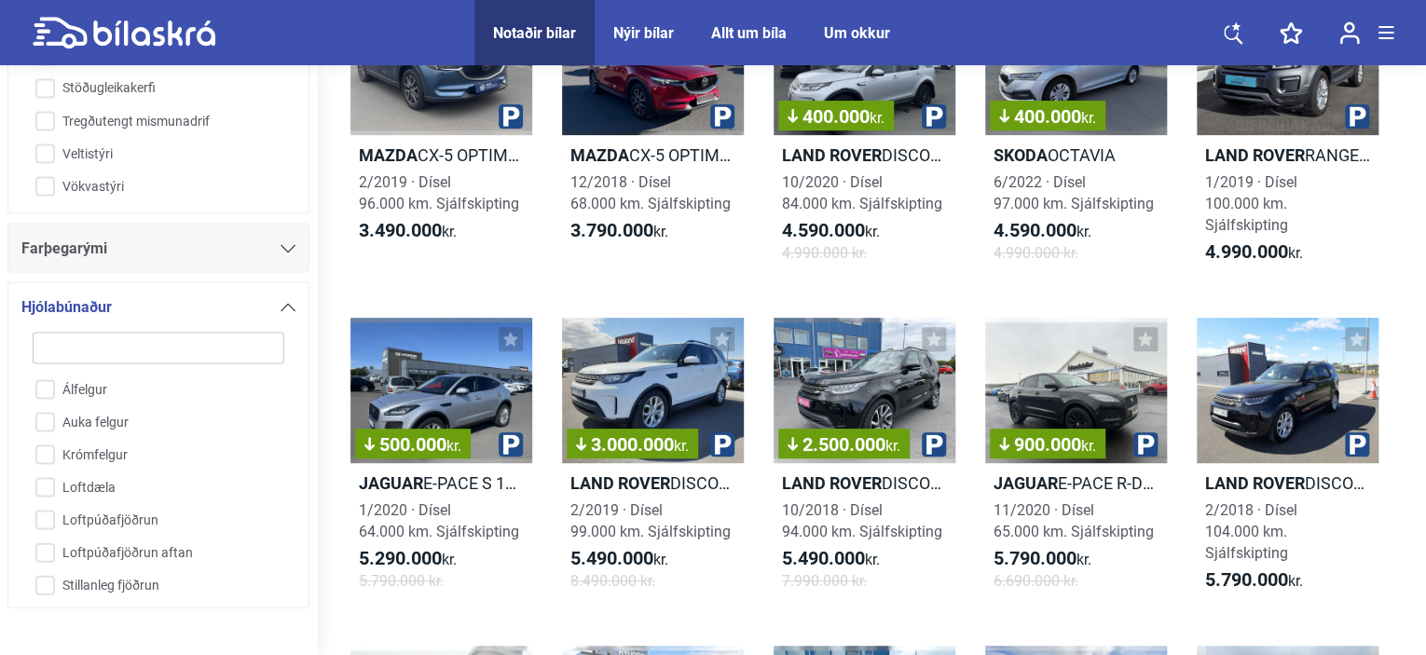
checkbox input "false"
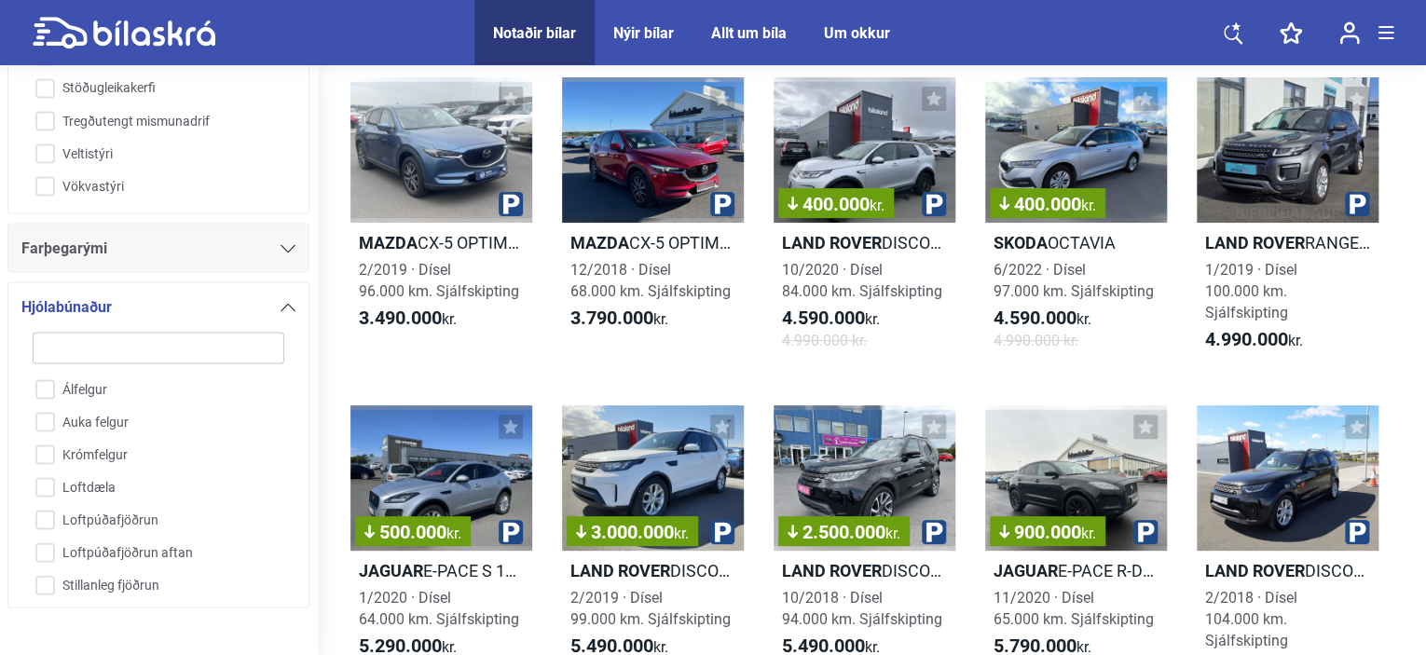
checkbox input "false"
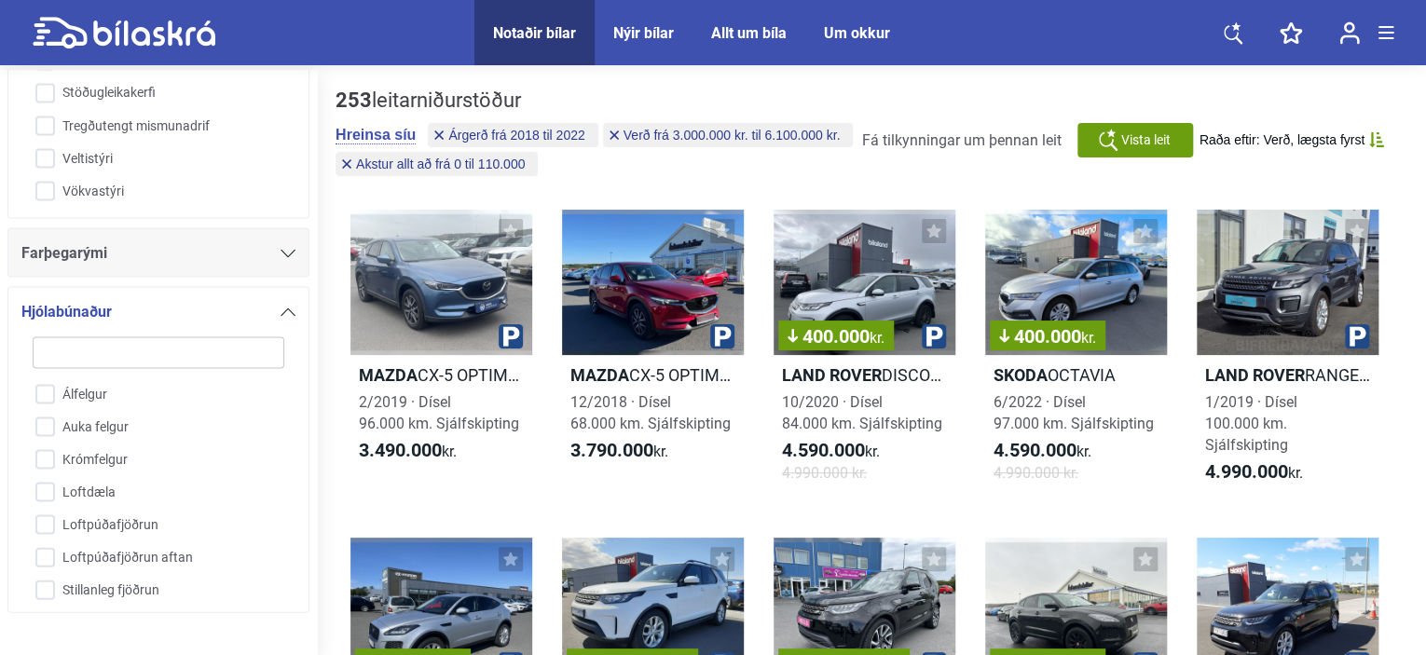
type input "300.000"
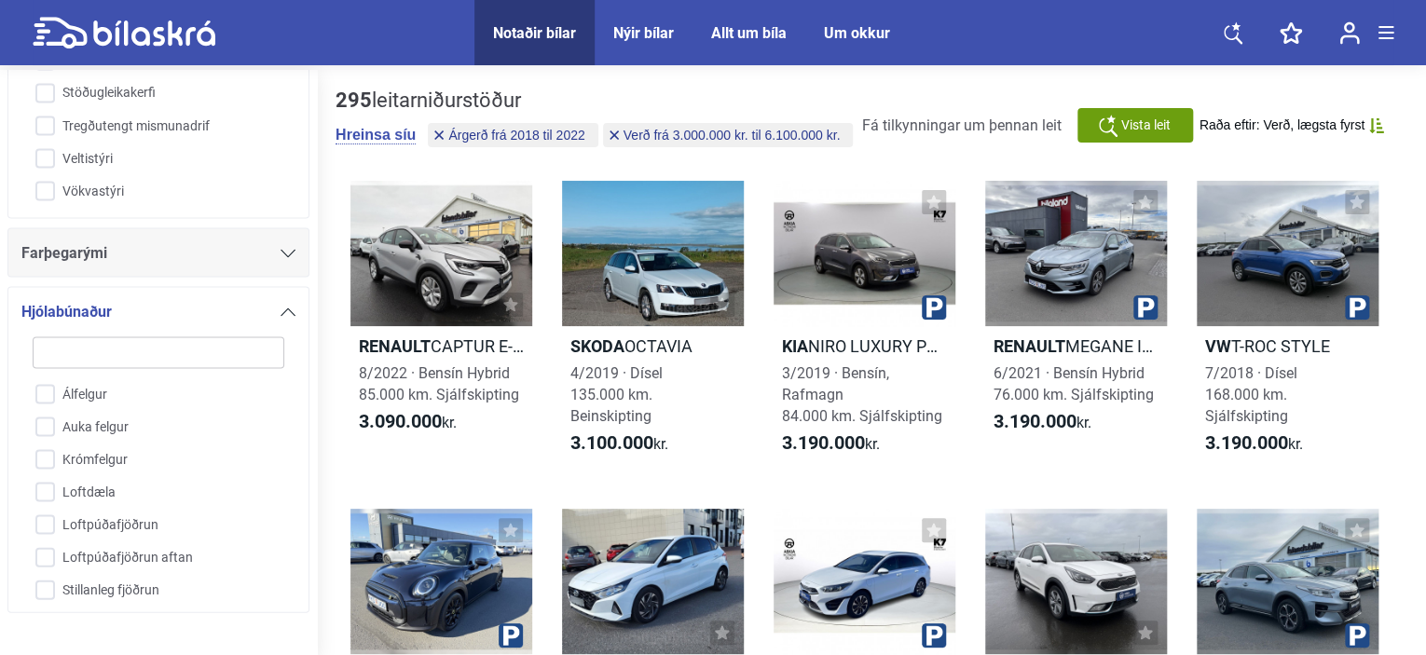
type input "0"
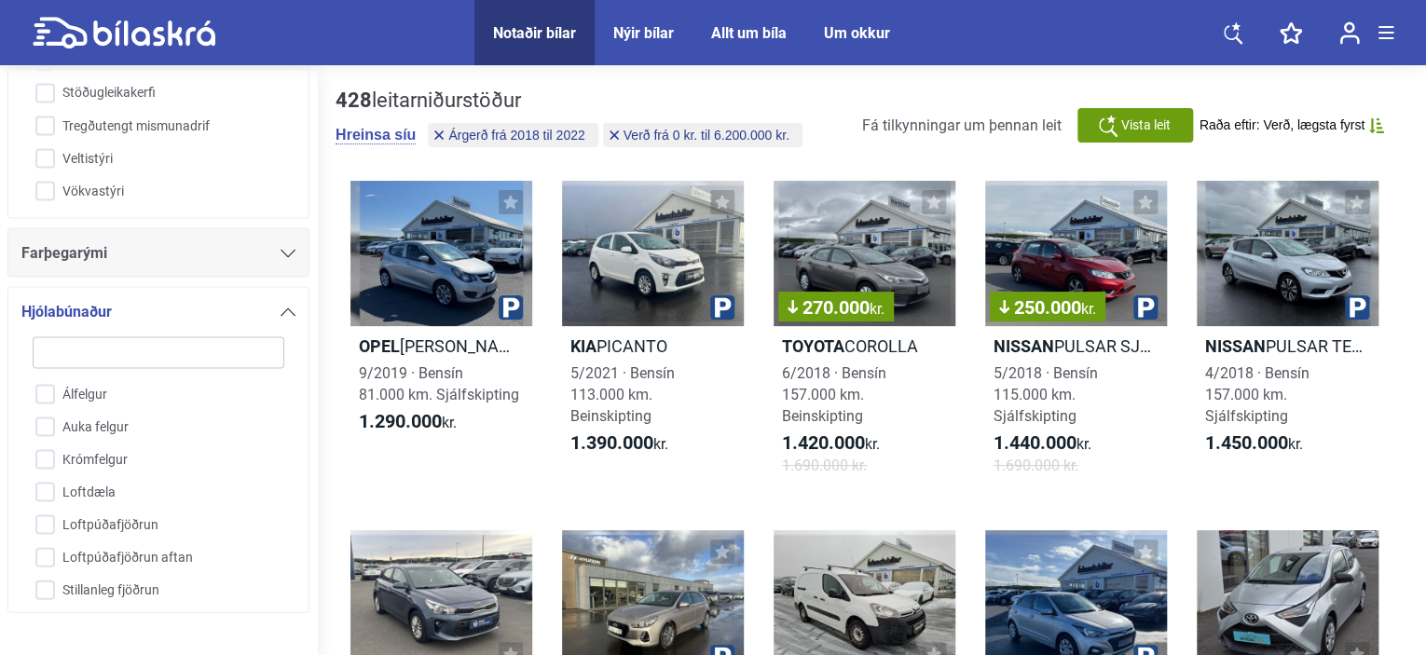
type input "20.000.000"
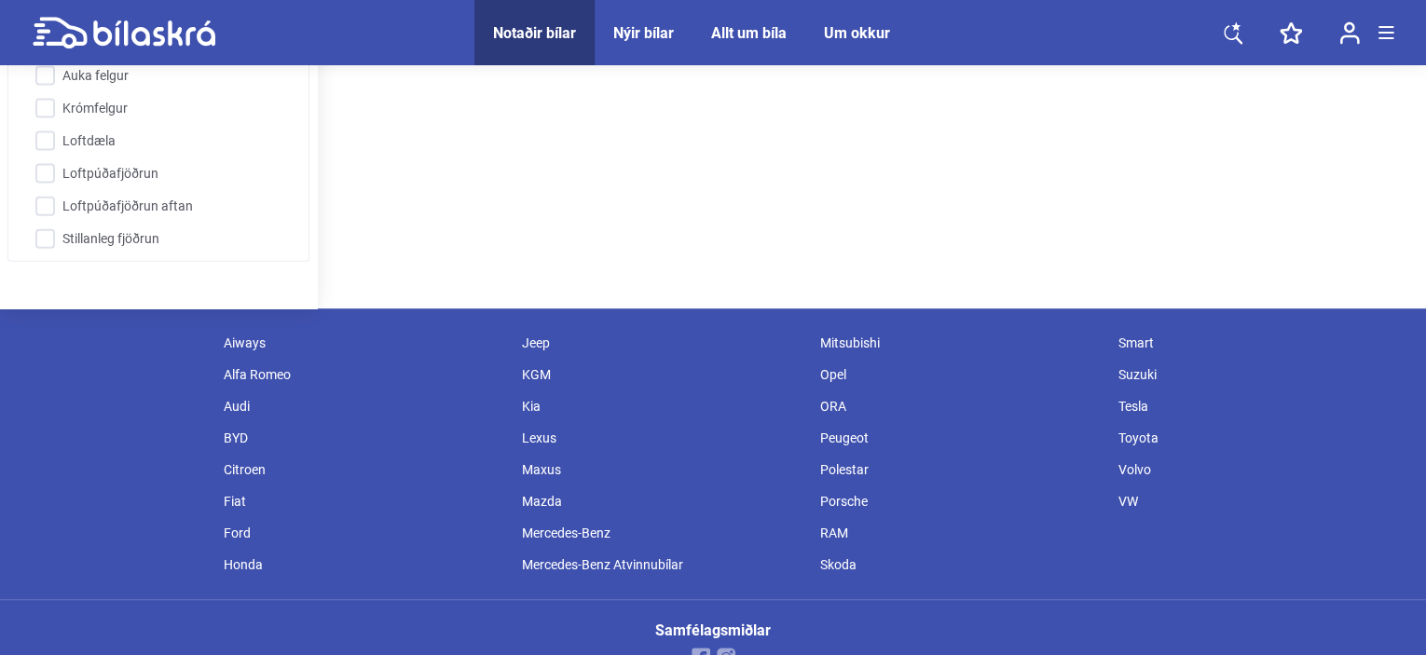
scroll to position [388, 0]
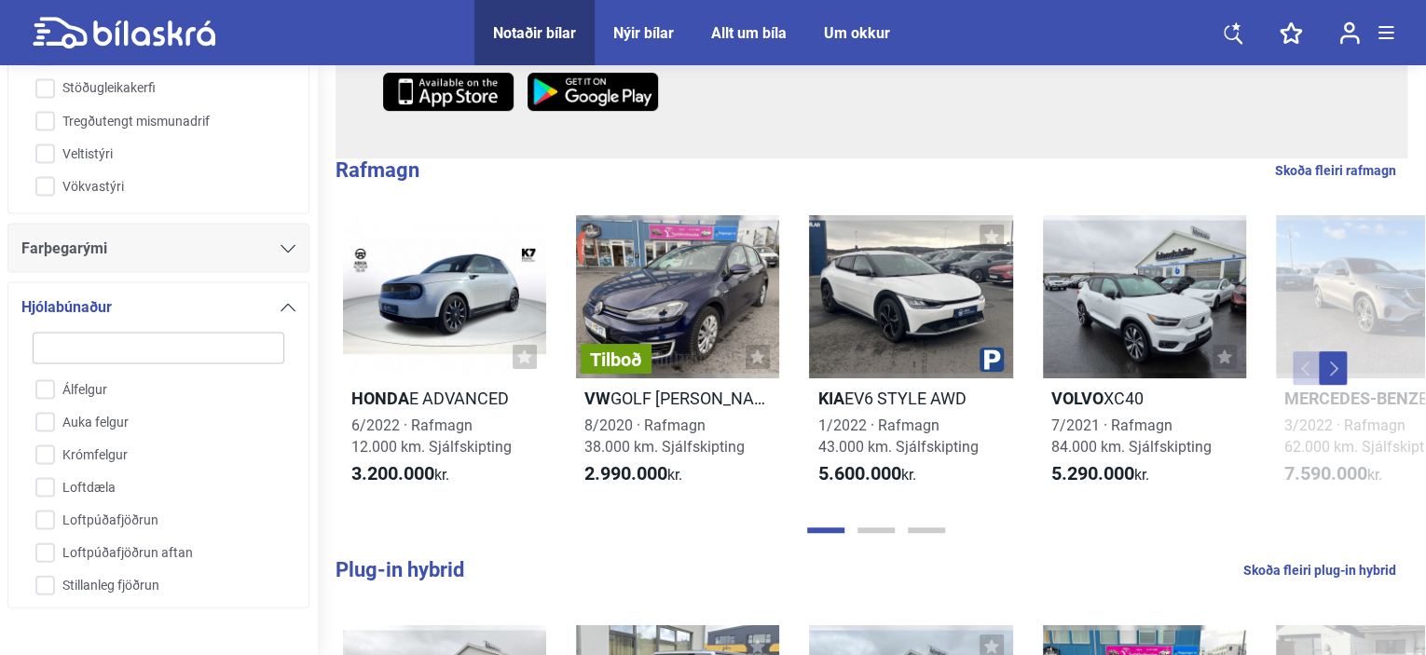
type input "2018"
type input "2.900.000"
type input "6.000.000"
checkbox input "true"
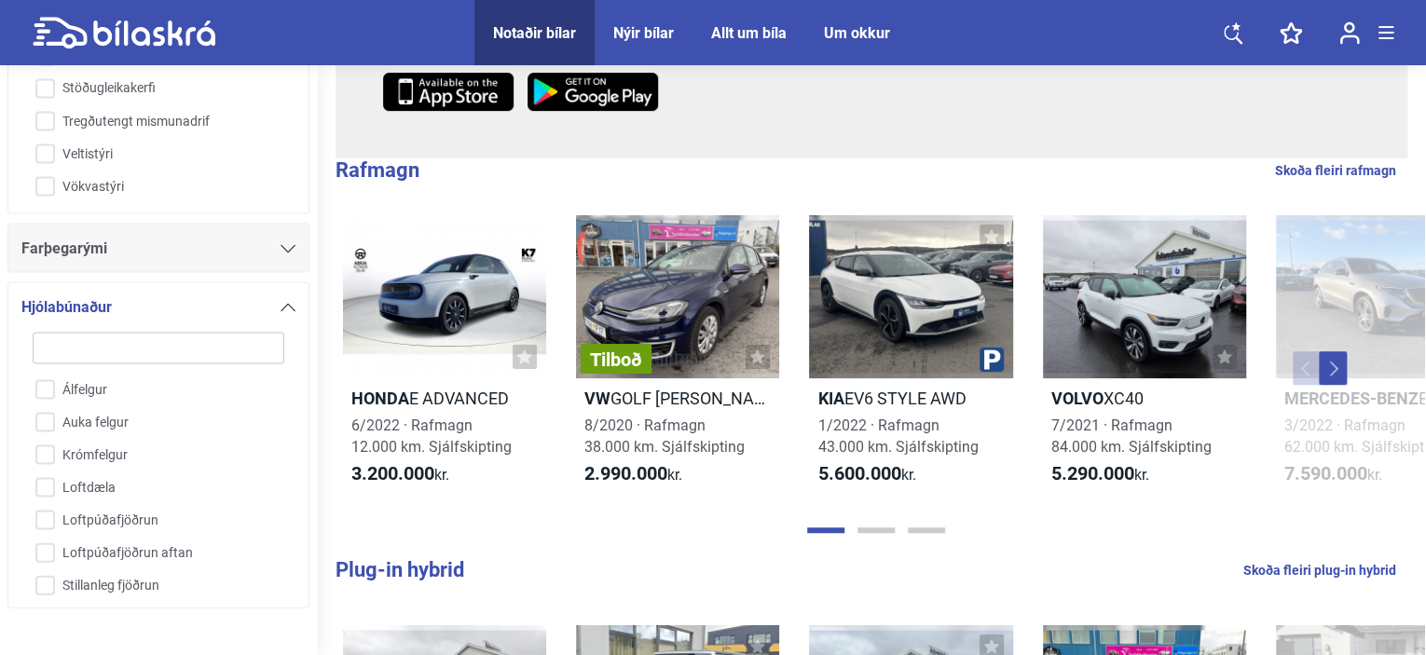
checkbox input "true"
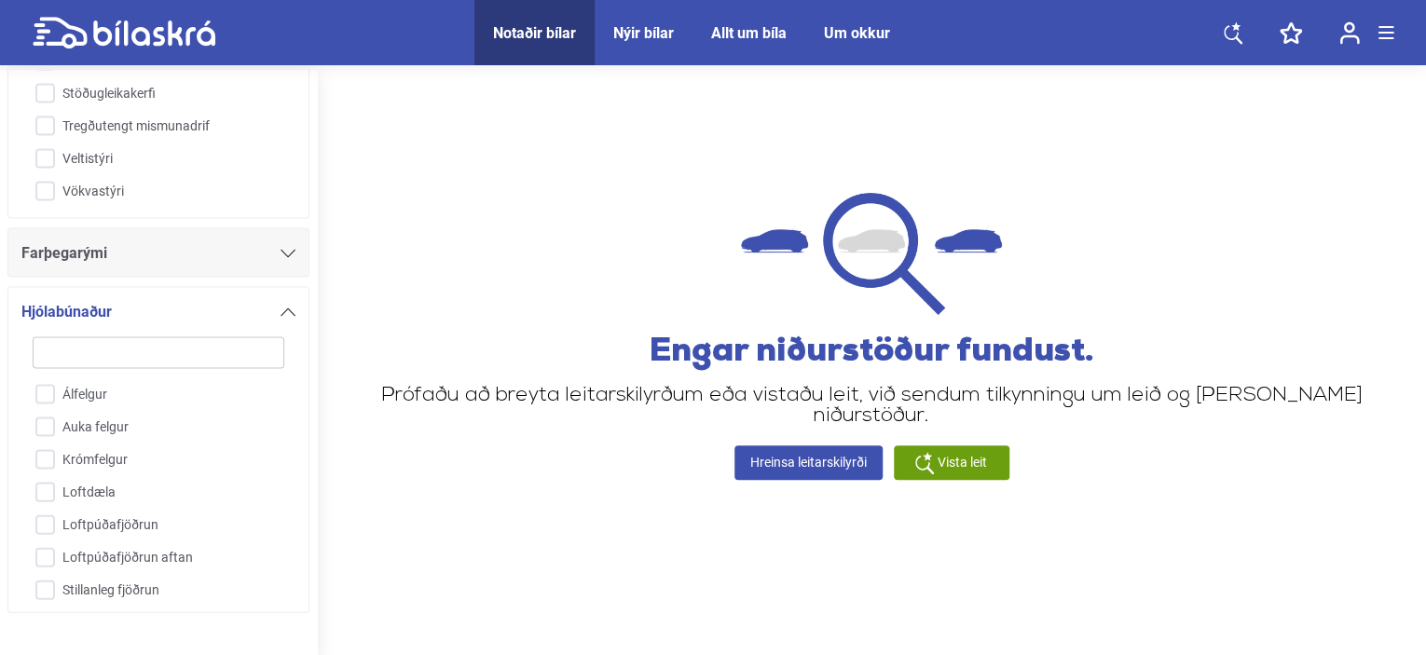
checkbox input "false"
